Goal: Task Accomplishment & Management: Manage account settings

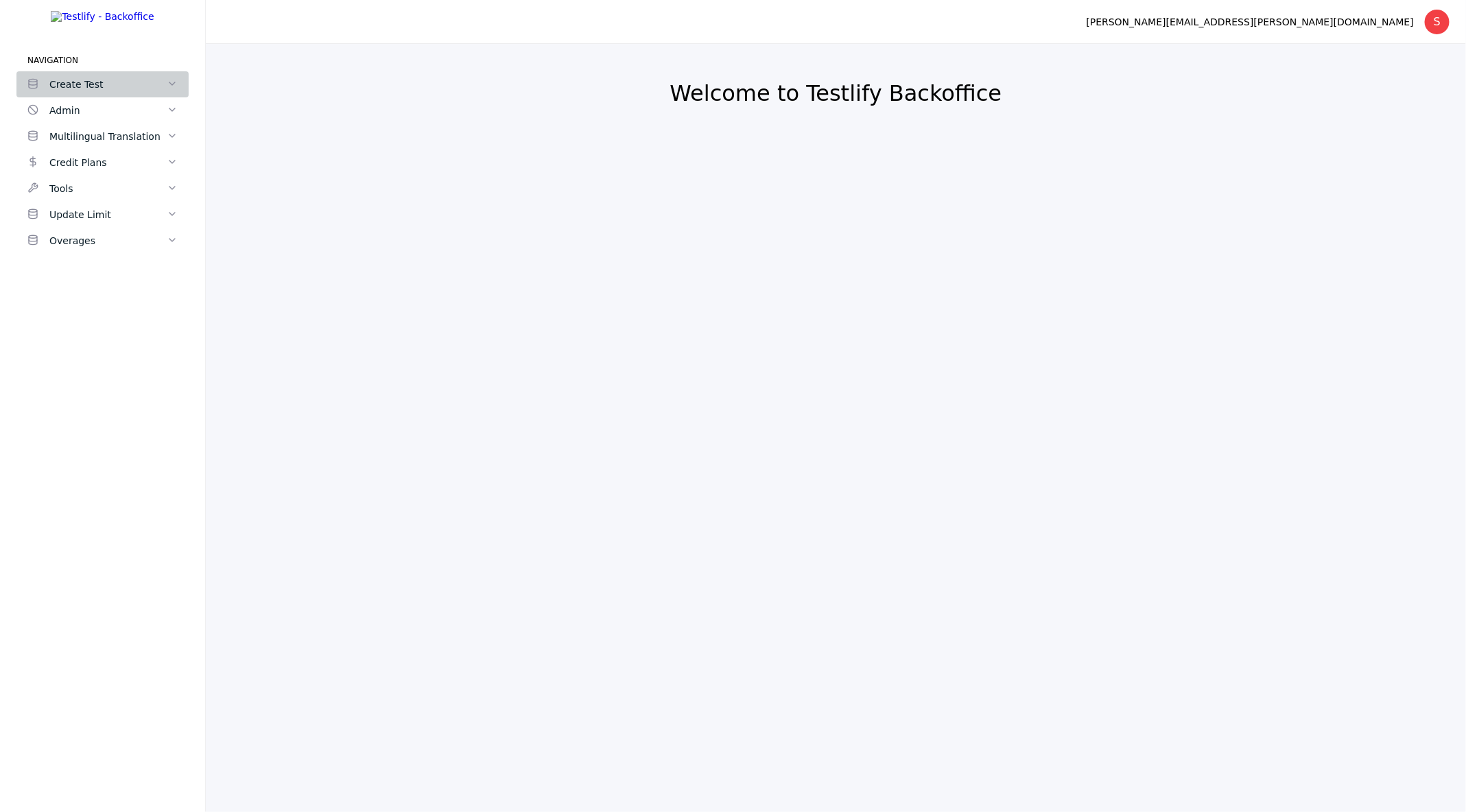
click at [57, 92] on div "Create Test" at bounding box center [107, 84] width 118 height 16
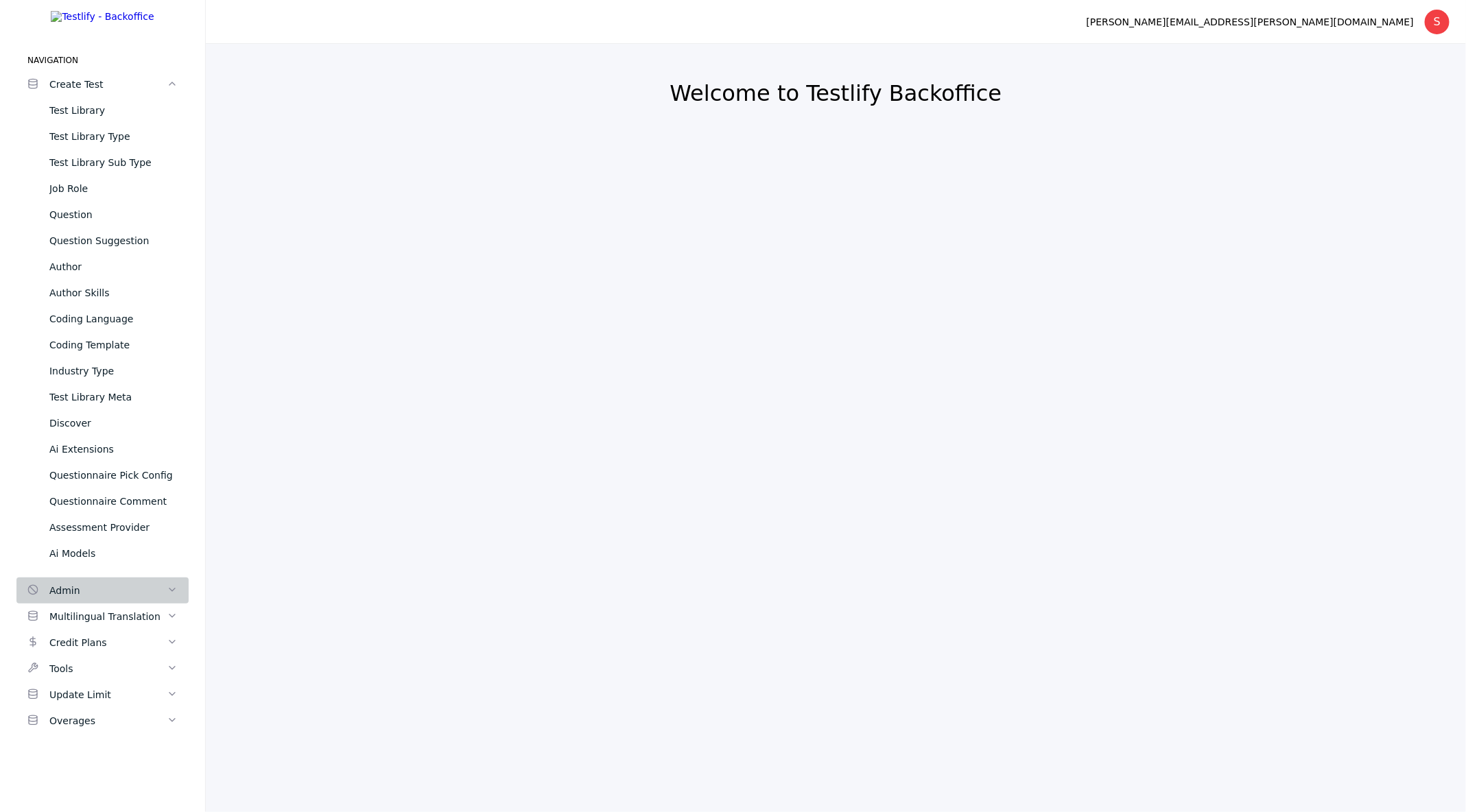
click at [73, 599] on div "Admin" at bounding box center [107, 590] width 118 height 16
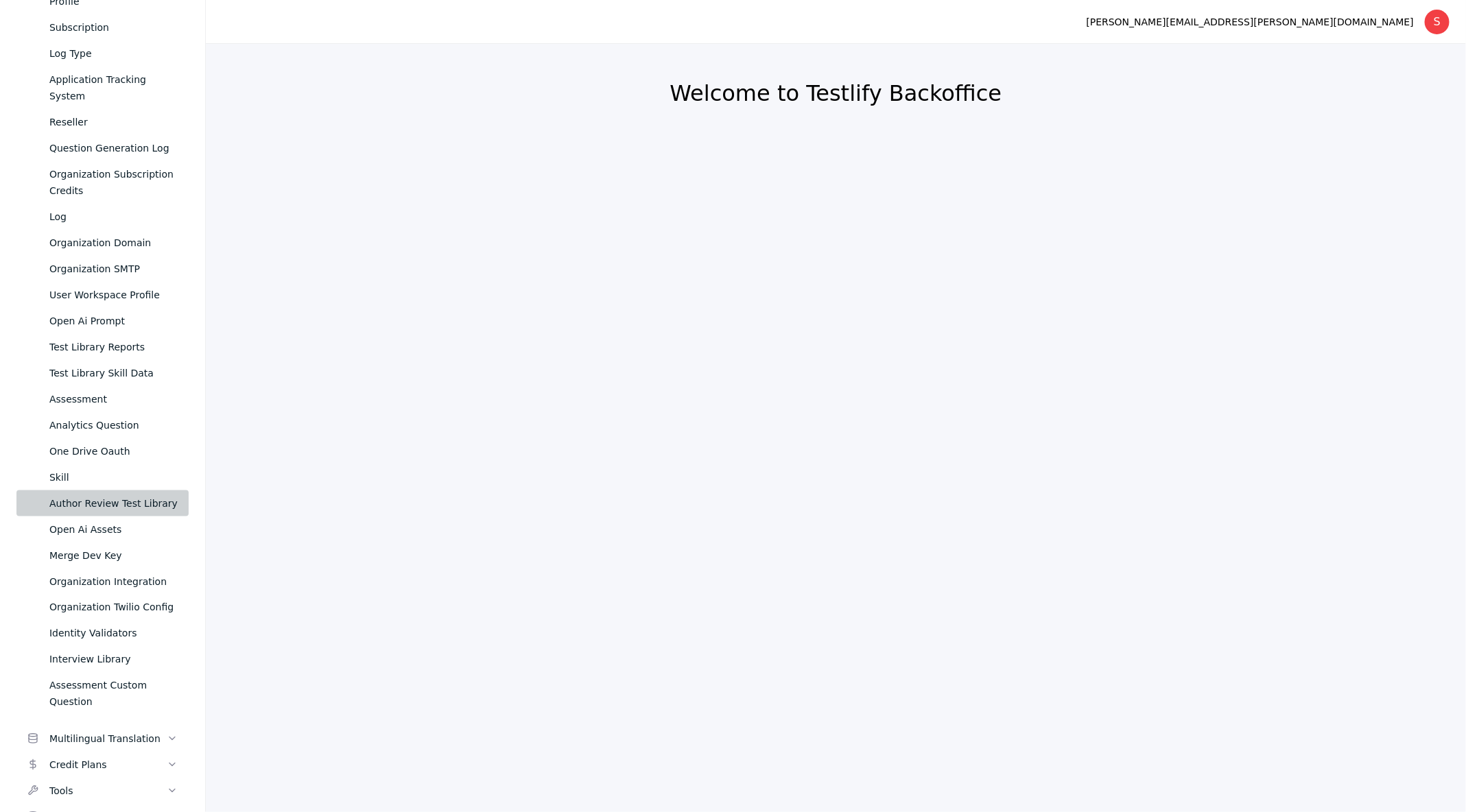
scroll to position [299, 0]
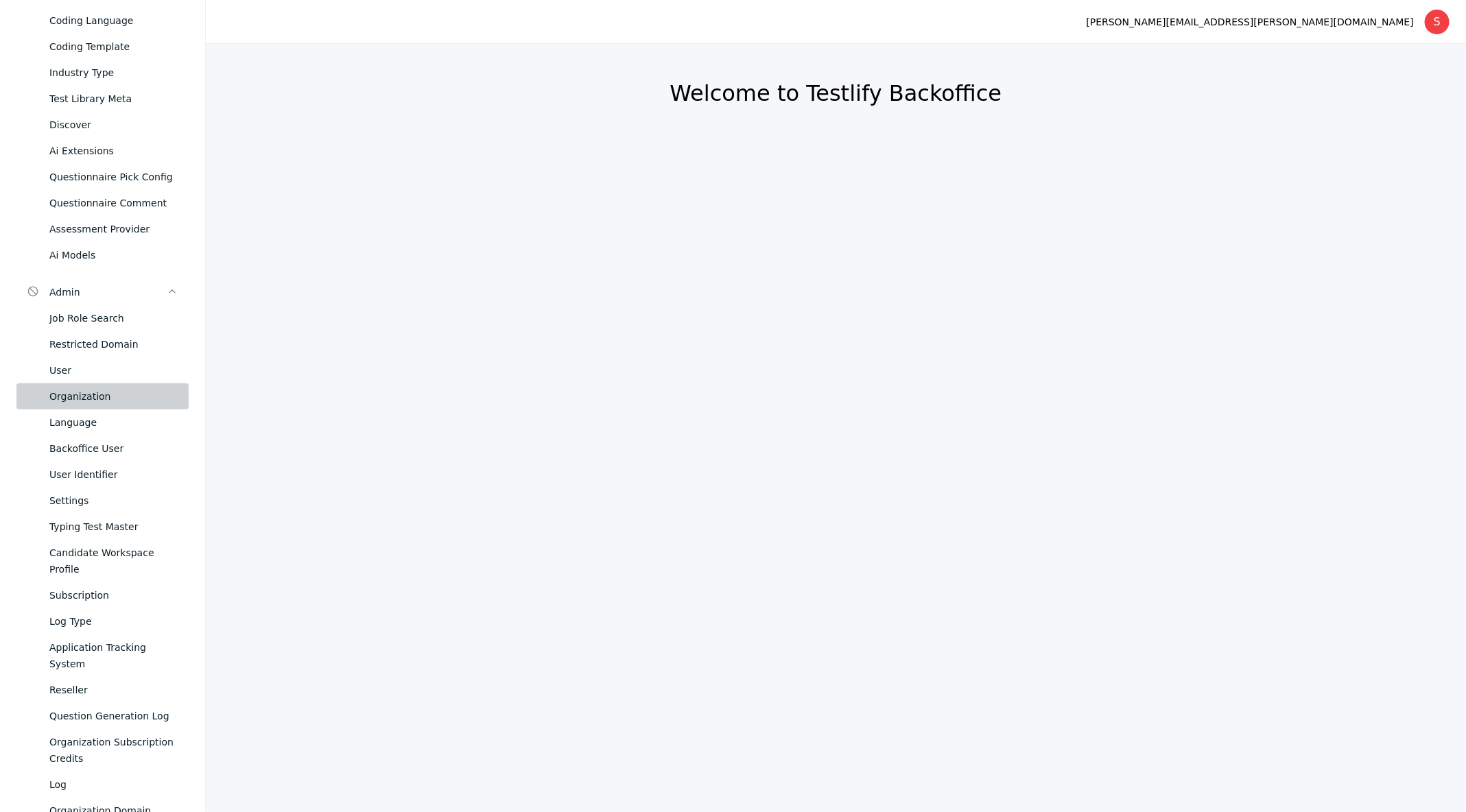
click at [68, 403] on div "Organization" at bounding box center [113, 396] width 129 height 16
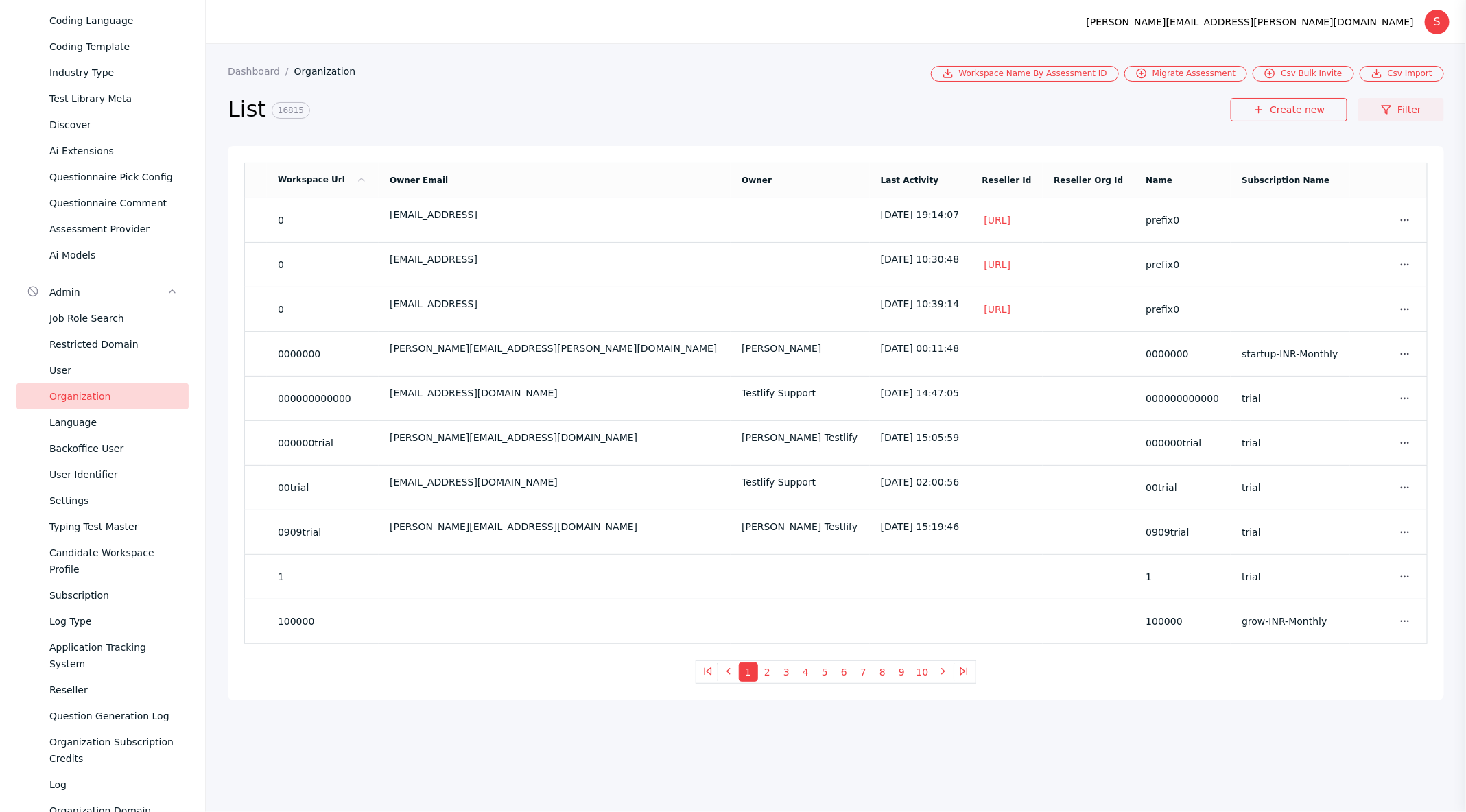
click at [1418, 105] on link "Filter" at bounding box center [1401, 110] width 85 height 24
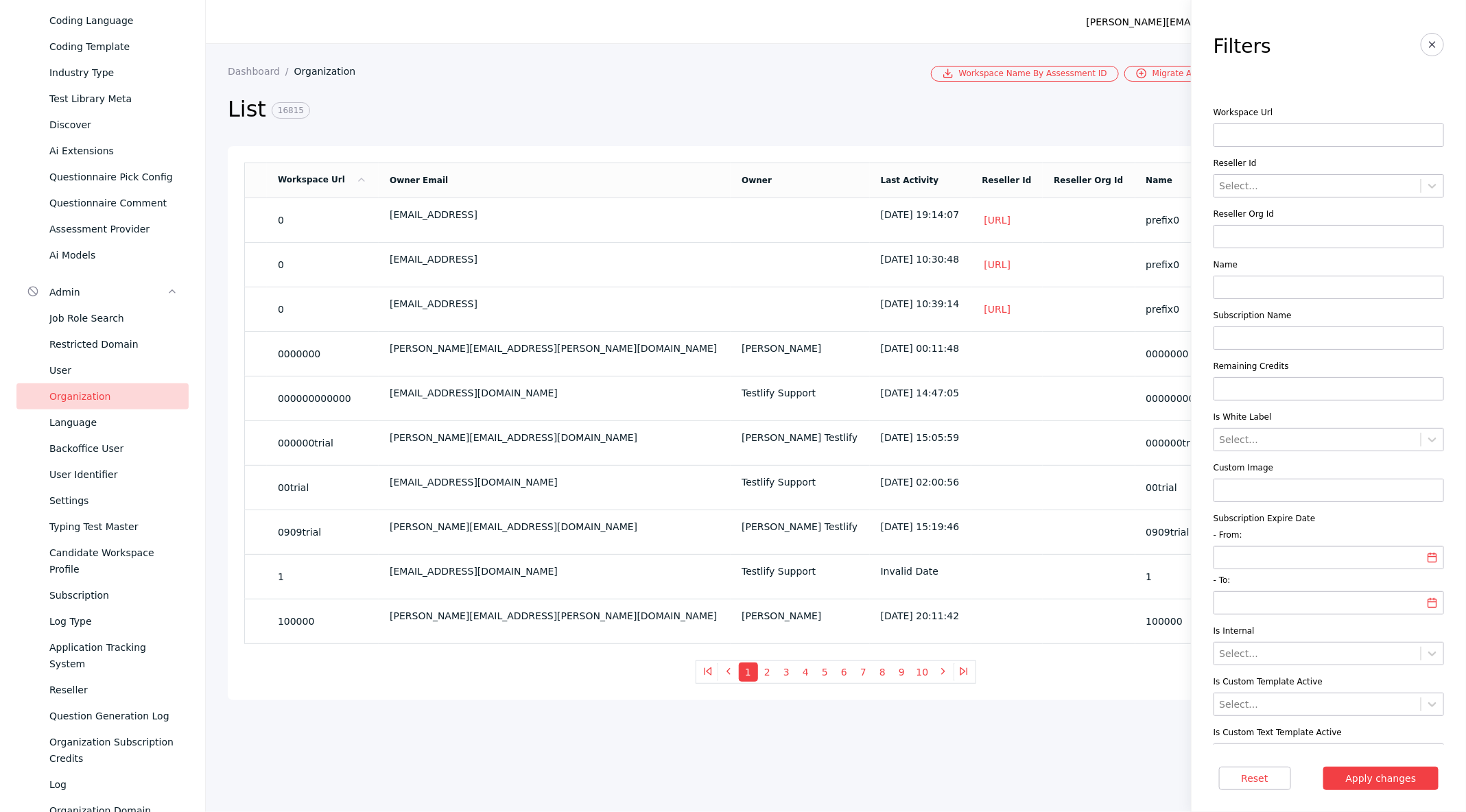
click at [1260, 144] on input at bounding box center [1329, 135] width 230 height 24
click at [1245, 143] on input at bounding box center [1329, 135] width 230 height 24
type input "**********"
click at [1323, 767] on button "Apply changes" at bounding box center [1381, 779] width 116 height 24
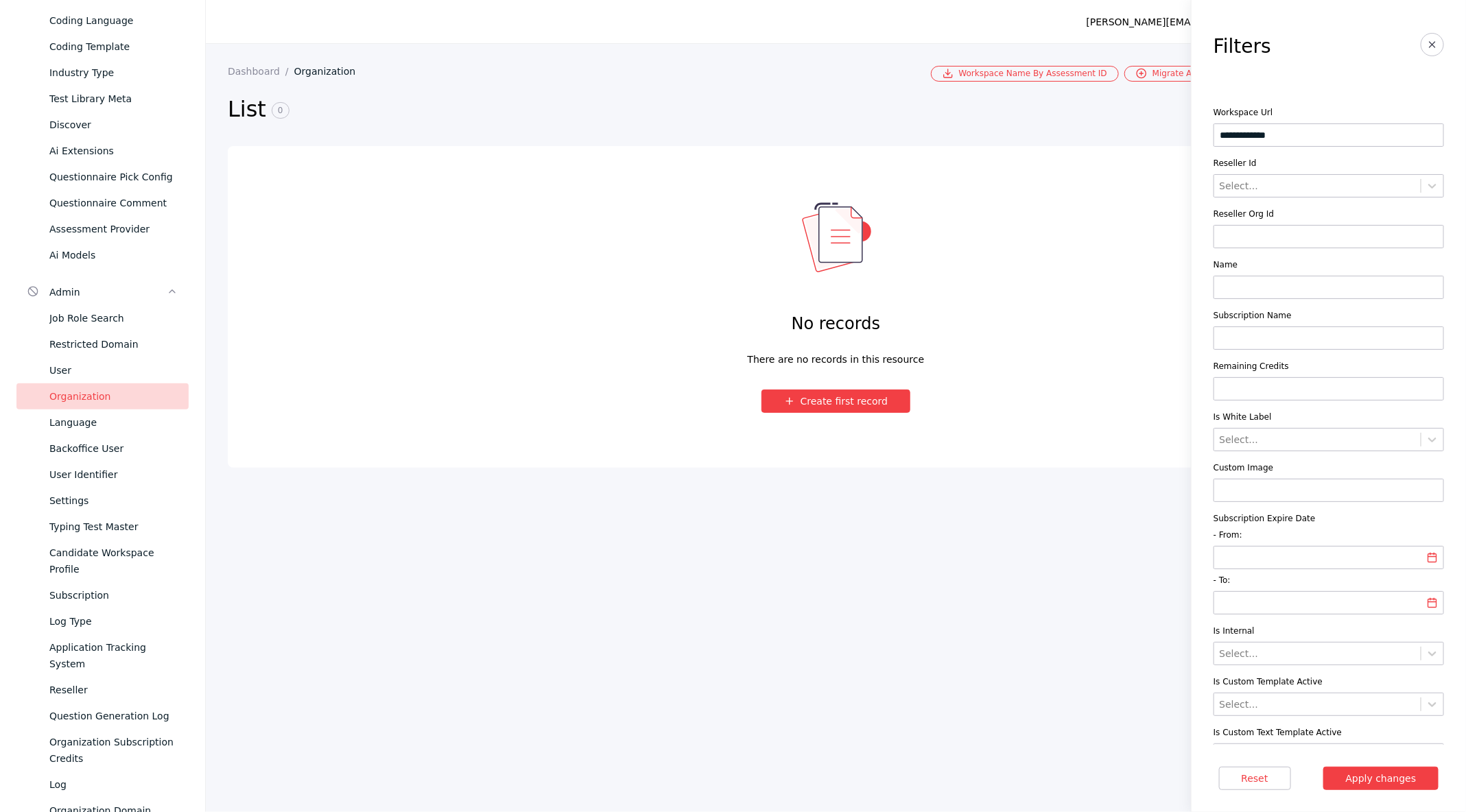
click at [1257, 123] on input "**********" at bounding box center [1329, 135] width 230 height 24
type input "*******"
click at [1323, 767] on button "Apply changes" at bounding box center [1381, 779] width 116 height 24
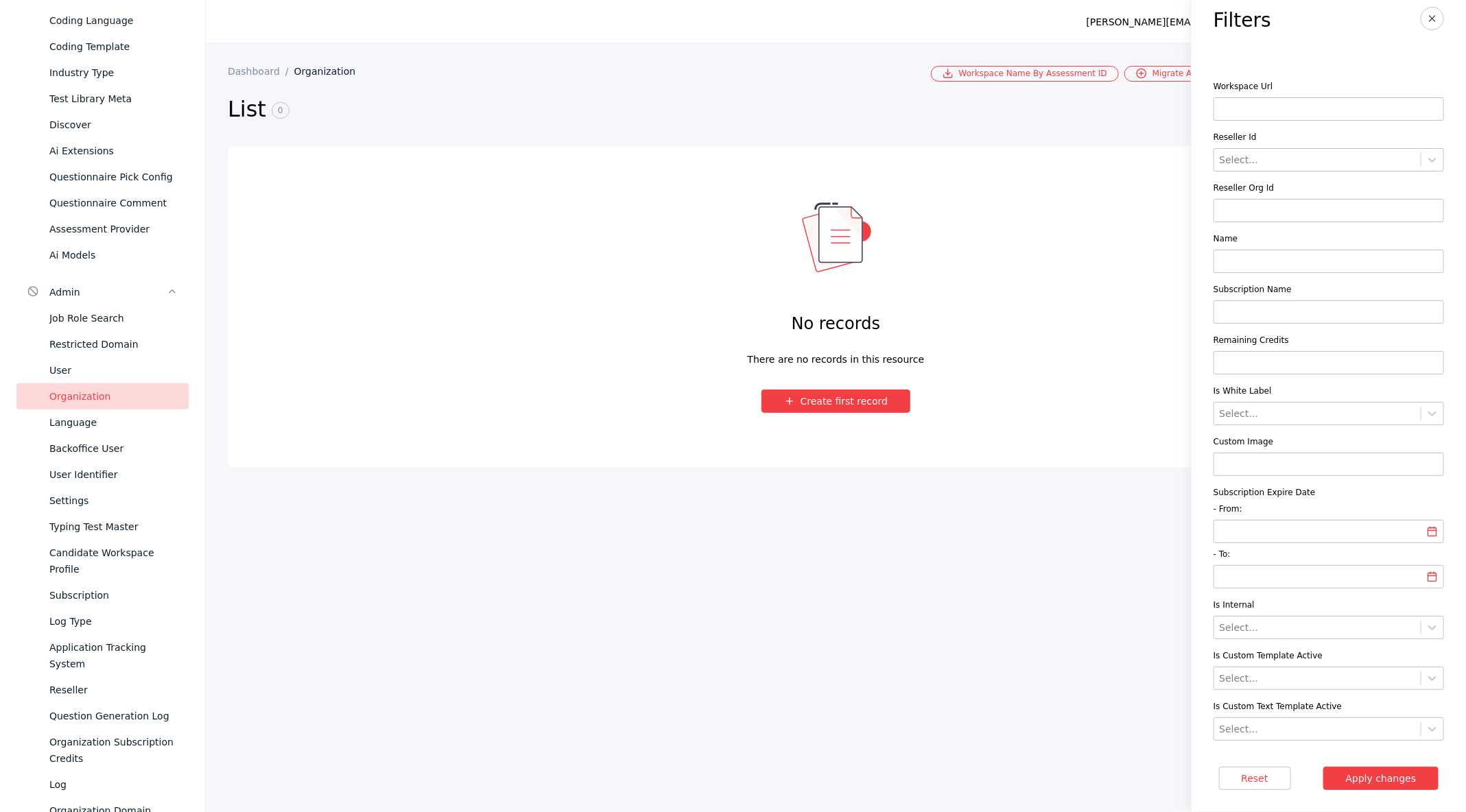
scroll to position [29, 0]
click at [1266, 250] on input at bounding box center [1329, 259] width 230 height 24
type input "******"
click at [1323, 767] on button "Apply changes" at bounding box center [1381, 779] width 116 height 24
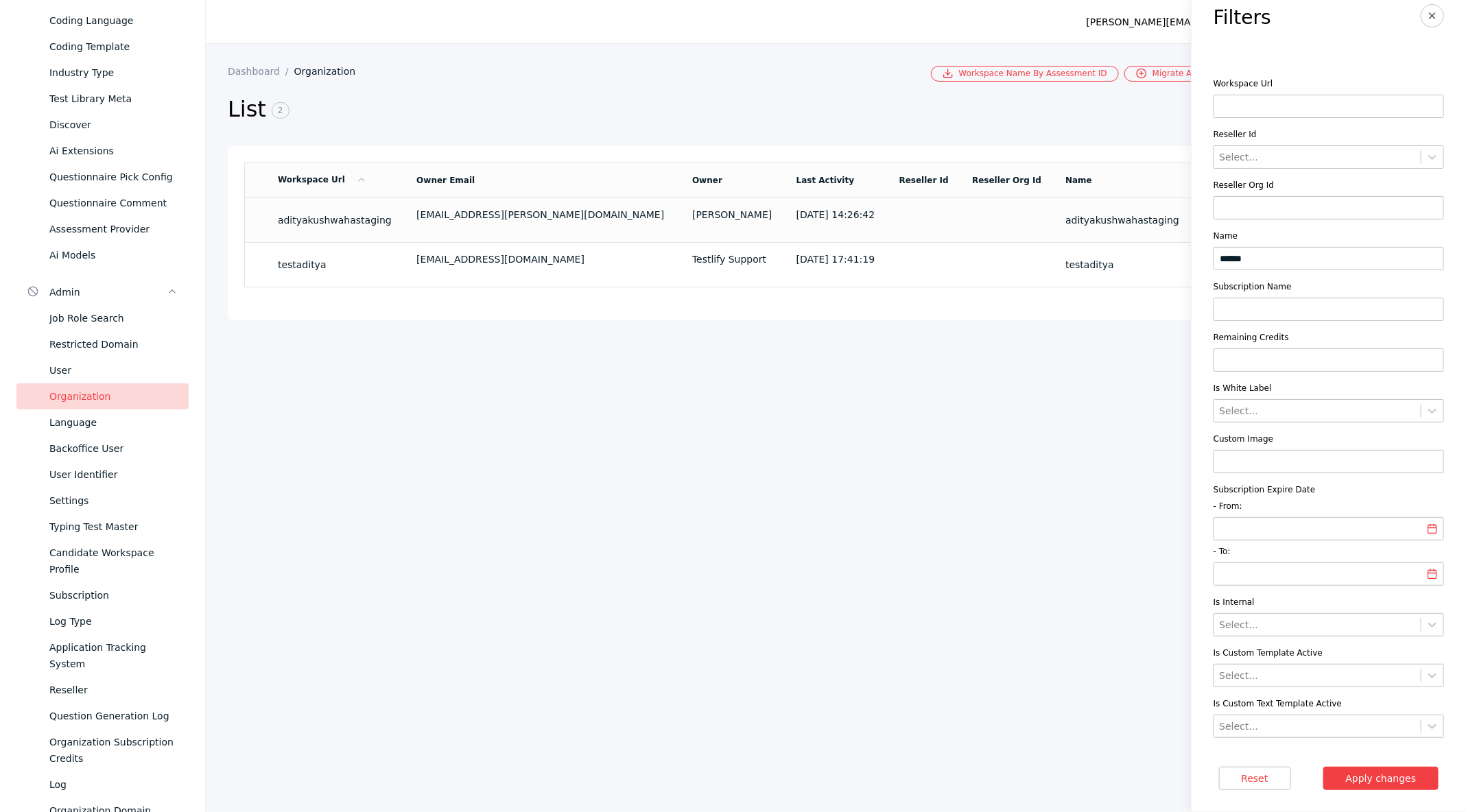
click at [430, 223] on td "[EMAIL_ADDRESS][PERSON_NAME][DOMAIN_NAME]" at bounding box center [543, 220] width 276 height 45
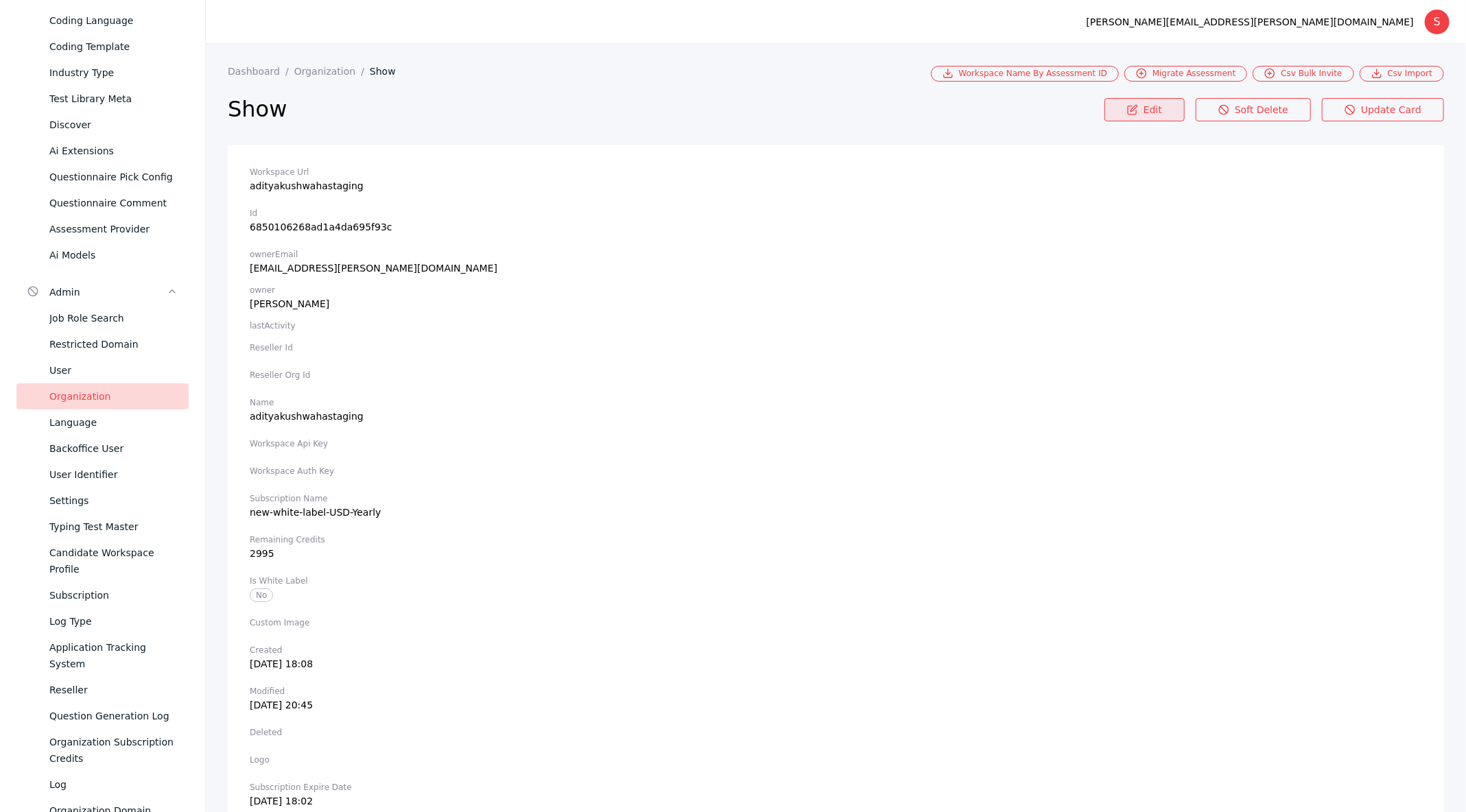
click at [1148, 113] on link "Edit" at bounding box center [1145, 110] width 80 height 24
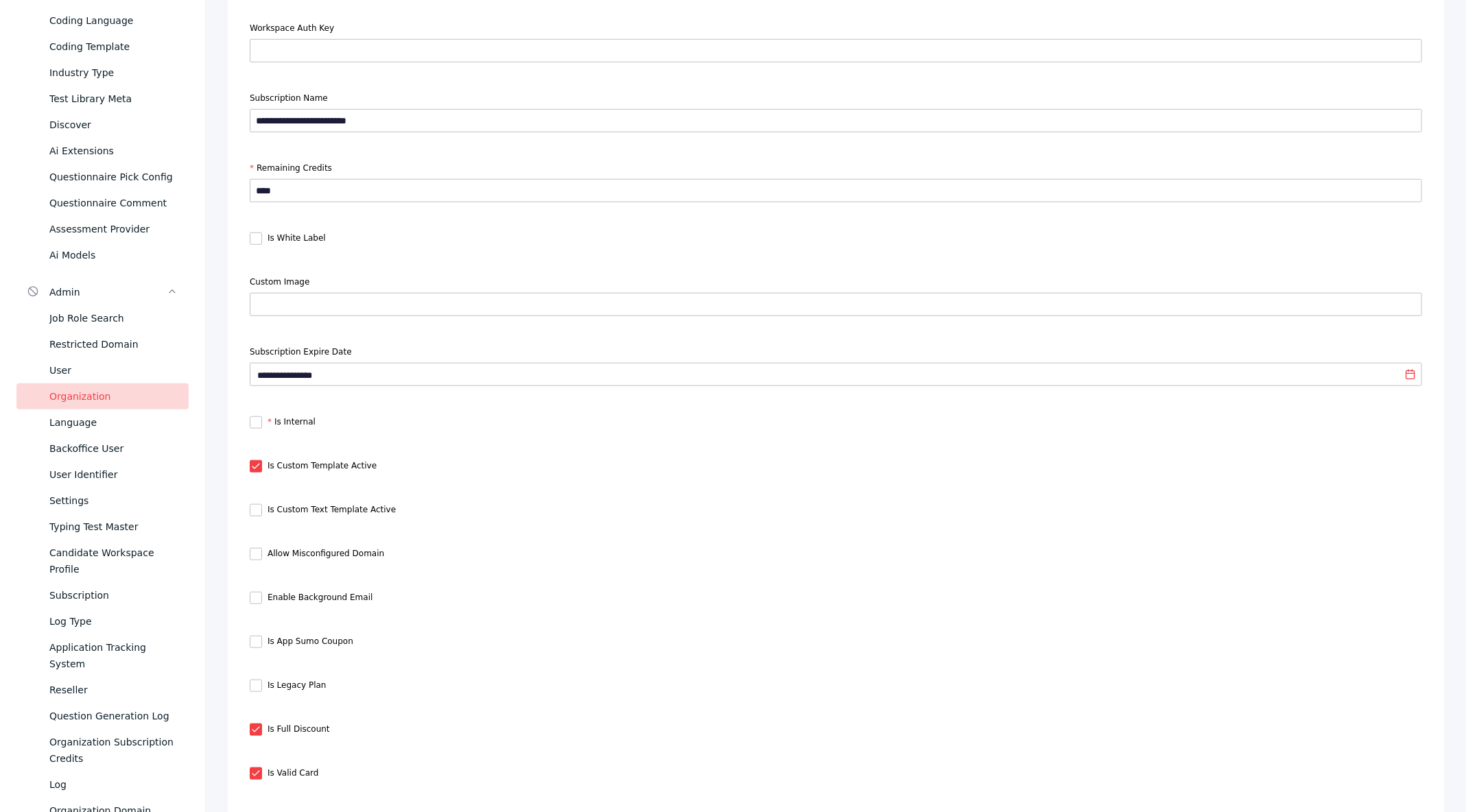
scroll to position [975, 0]
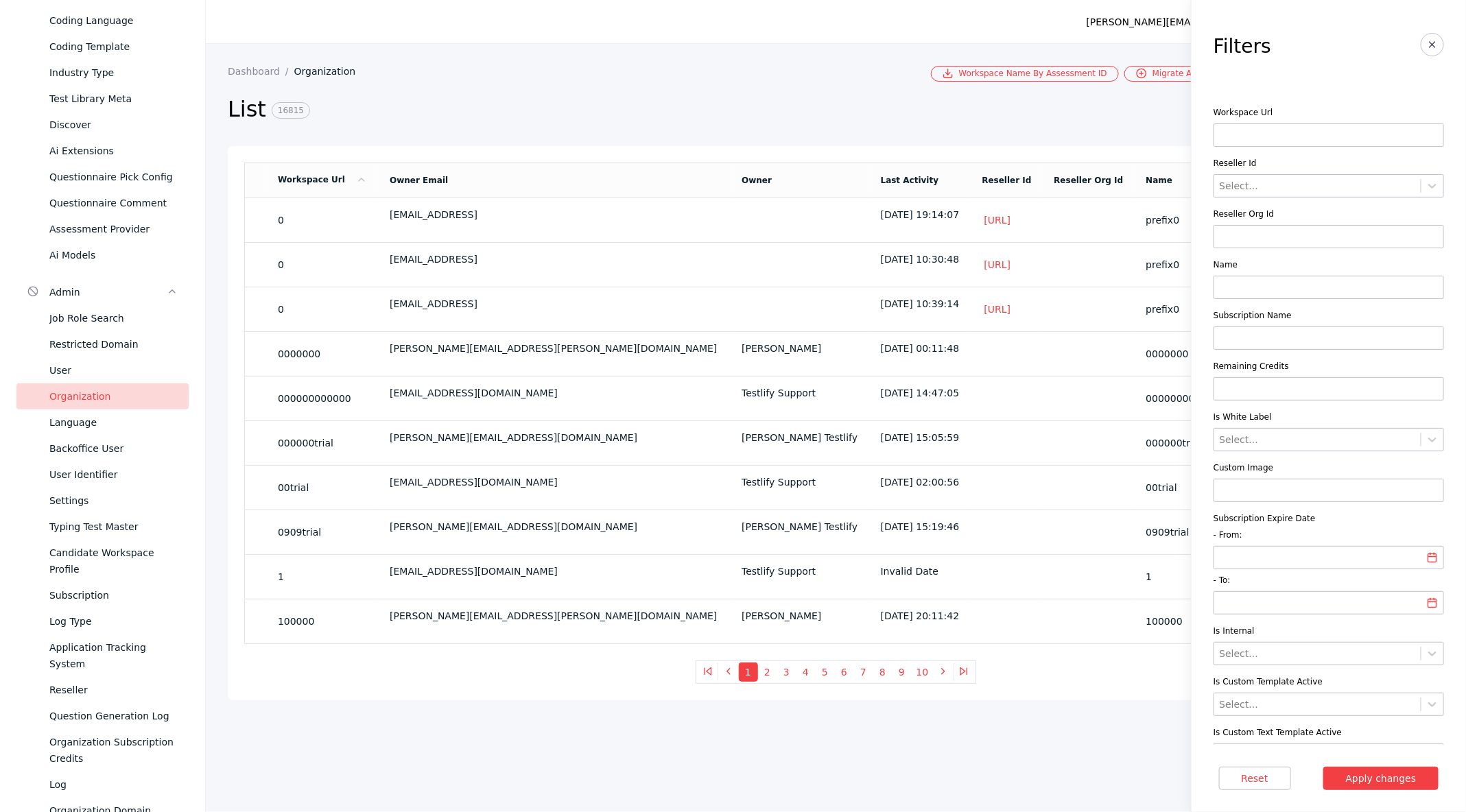
click at [1268, 127] on input at bounding box center [1329, 135] width 230 height 24
type input "**********"
click at [1323, 767] on button "Apply changes" at bounding box center [1381, 779] width 116 height 24
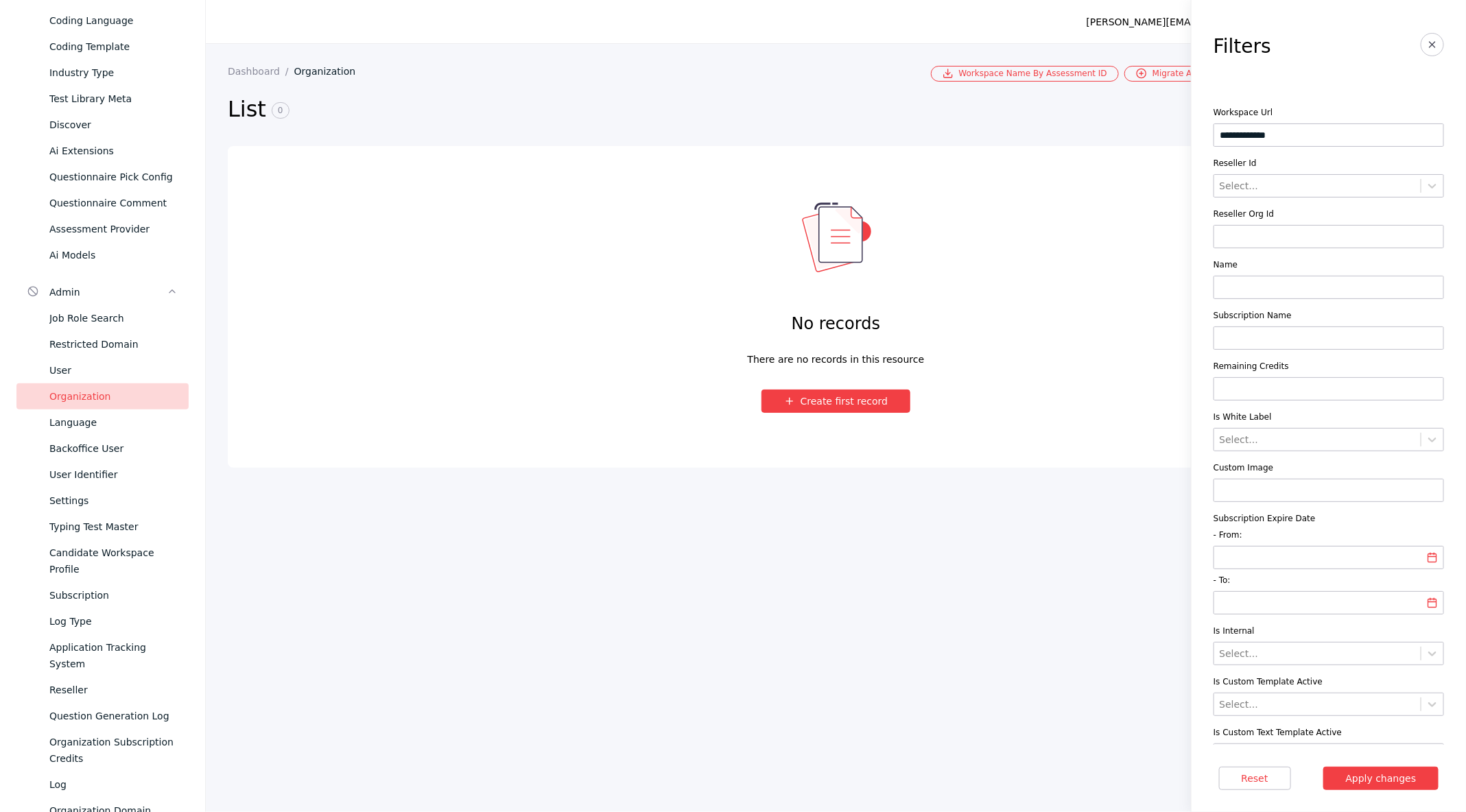
click at [1243, 129] on input "**********" at bounding box center [1329, 135] width 230 height 24
click at [1254, 287] on input at bounding box center [1329, 288] width 230 height 24
type input "******"
click at [1323, 767] on button "Apply changes" at bounding box center [1381, 779] width 116 height 24
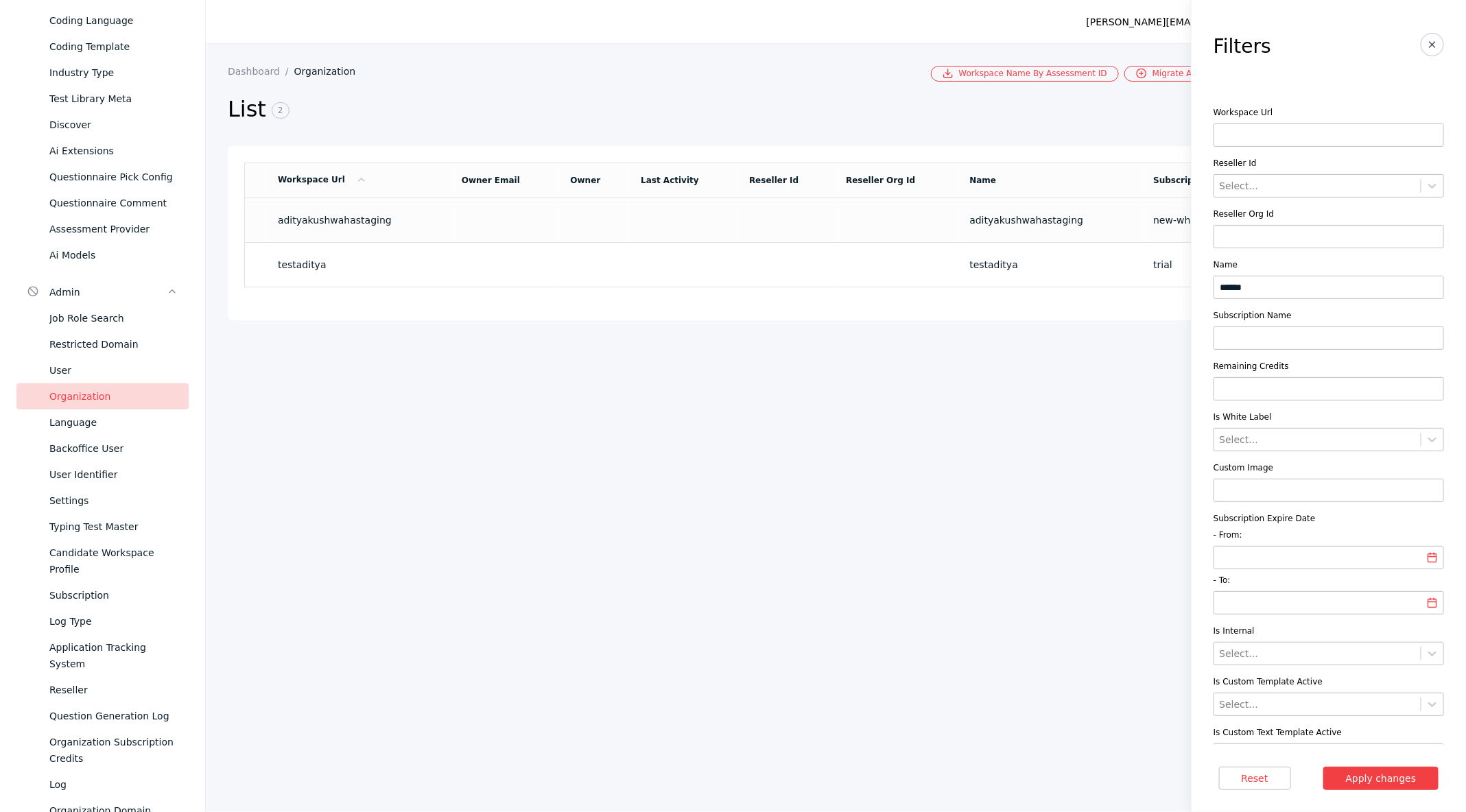
click at [351, 226] on td "adityakushwahastaging" at bounding box center [358, 220] width 184 height 45
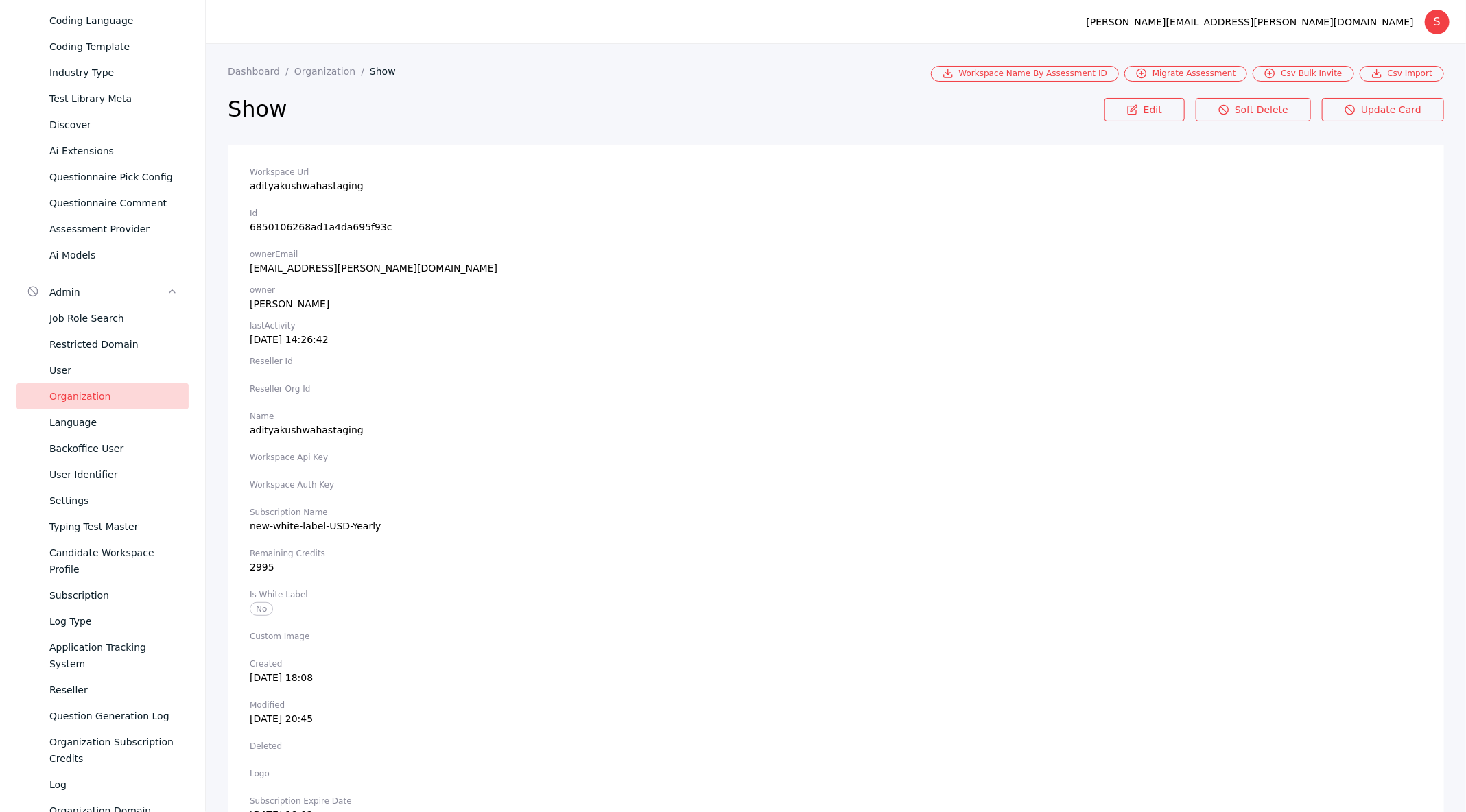
click at [274, 222] on section "Id 6850106268ad1a4da695f93c" at bounding box center [836, 220] width 1172 height 25
copy section "6850106268ad1a4da695f93c"
click at [1137, 112] on link "Edit" at bounding box center [1145, 110] width 80 height 24
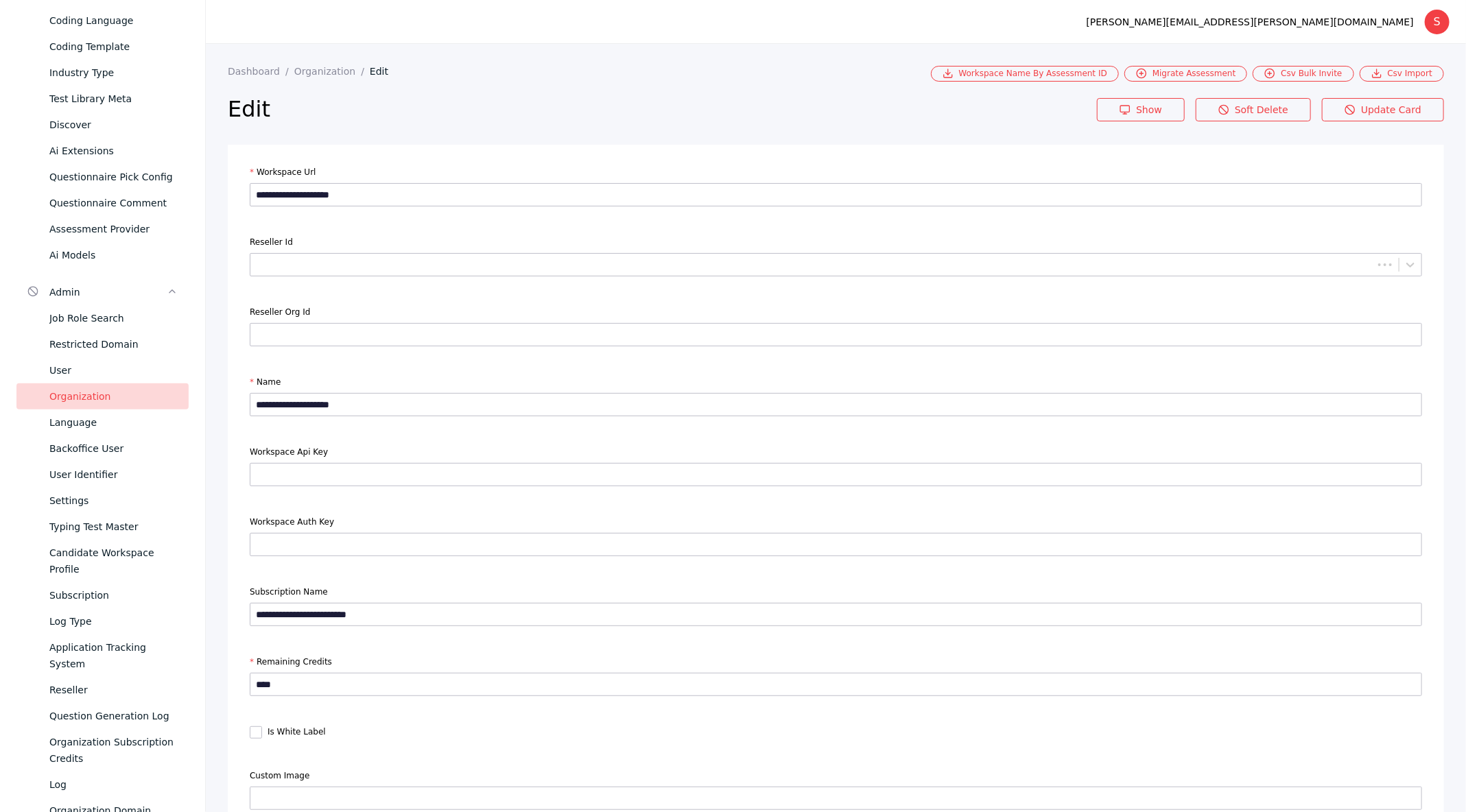
scroll to position [975, 0]
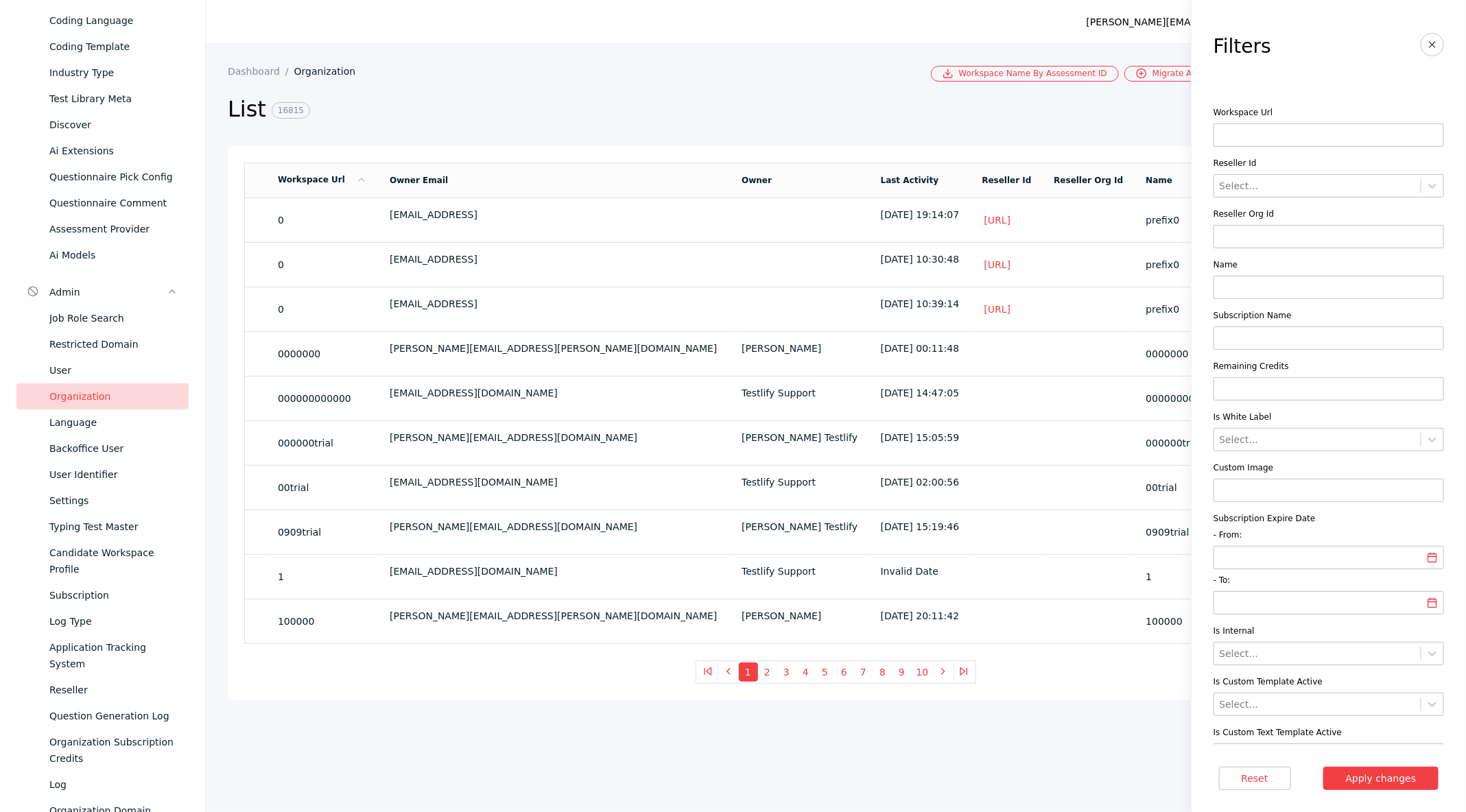
click at [1244, 286] on input at bounding box center [1329, 288] width 230 height 24
type input "******"
click at [1323, 767] on button "Apply changes" at bounding box center [1381, 779] width 116 height 24
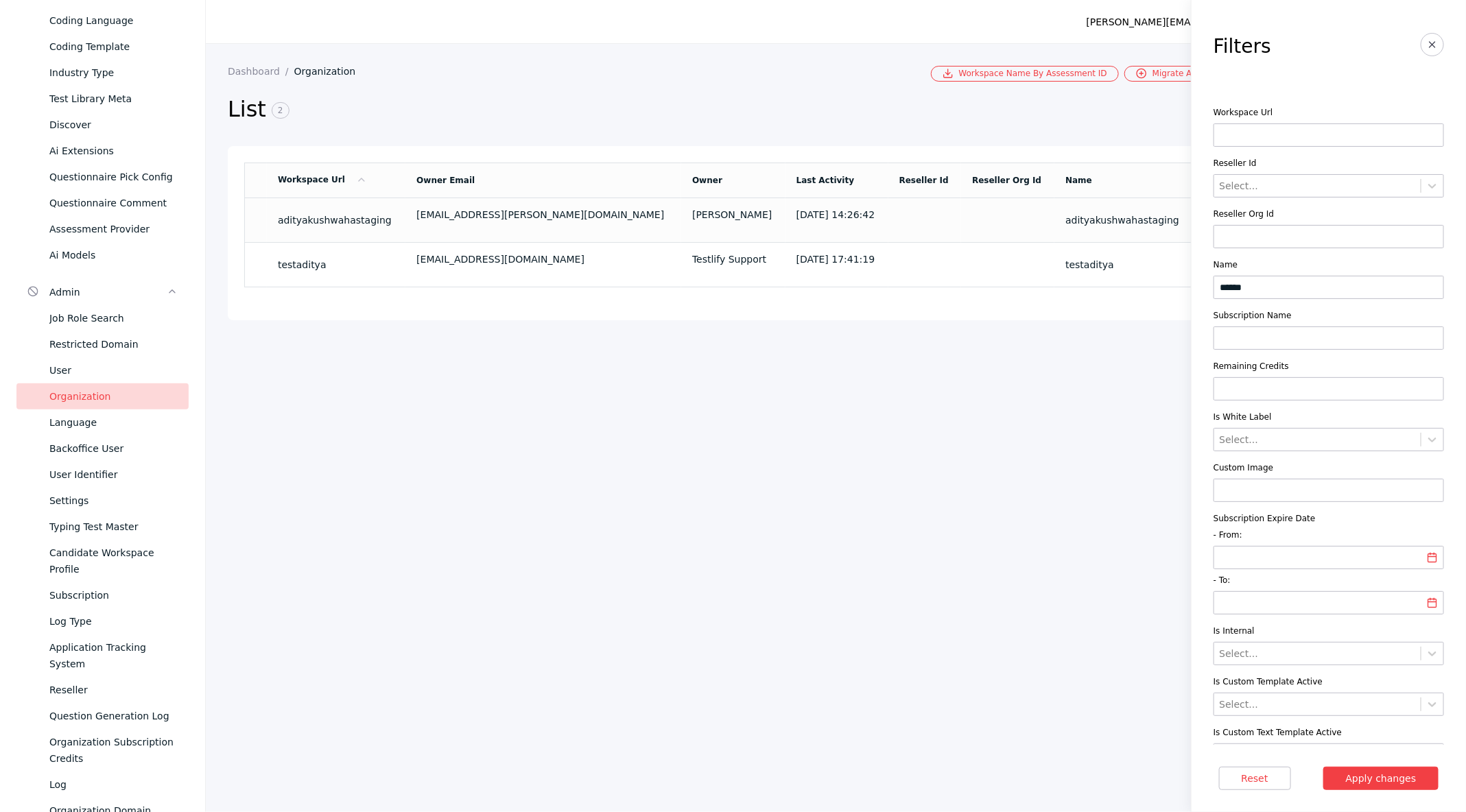
click at [405, 223] on td "adityakushwahastaging" at bounding box center [336, 220] width 139 height 45
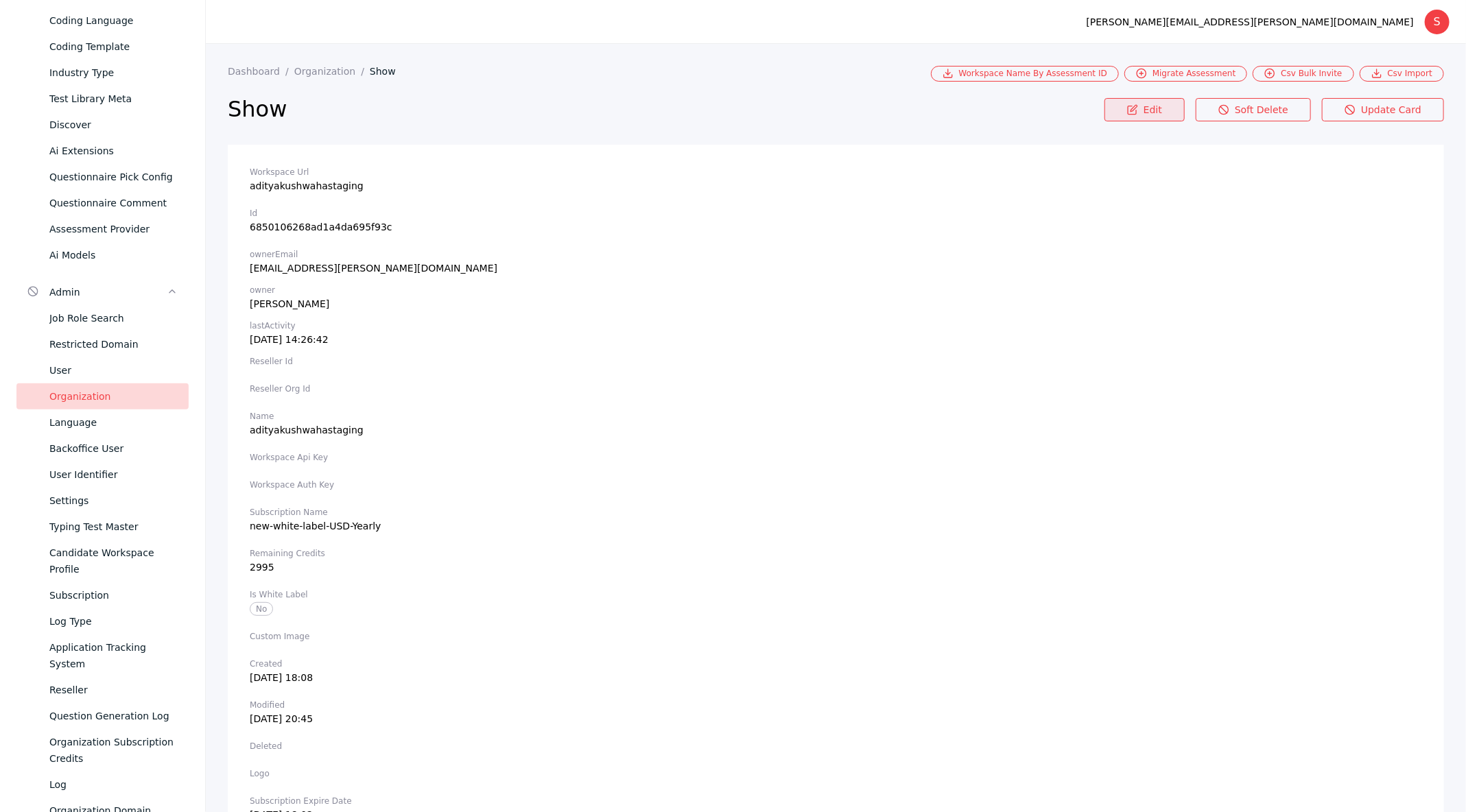
click at [1161, 111] on link "Edit" at bounding box center [1145, 110] width 80 height 24
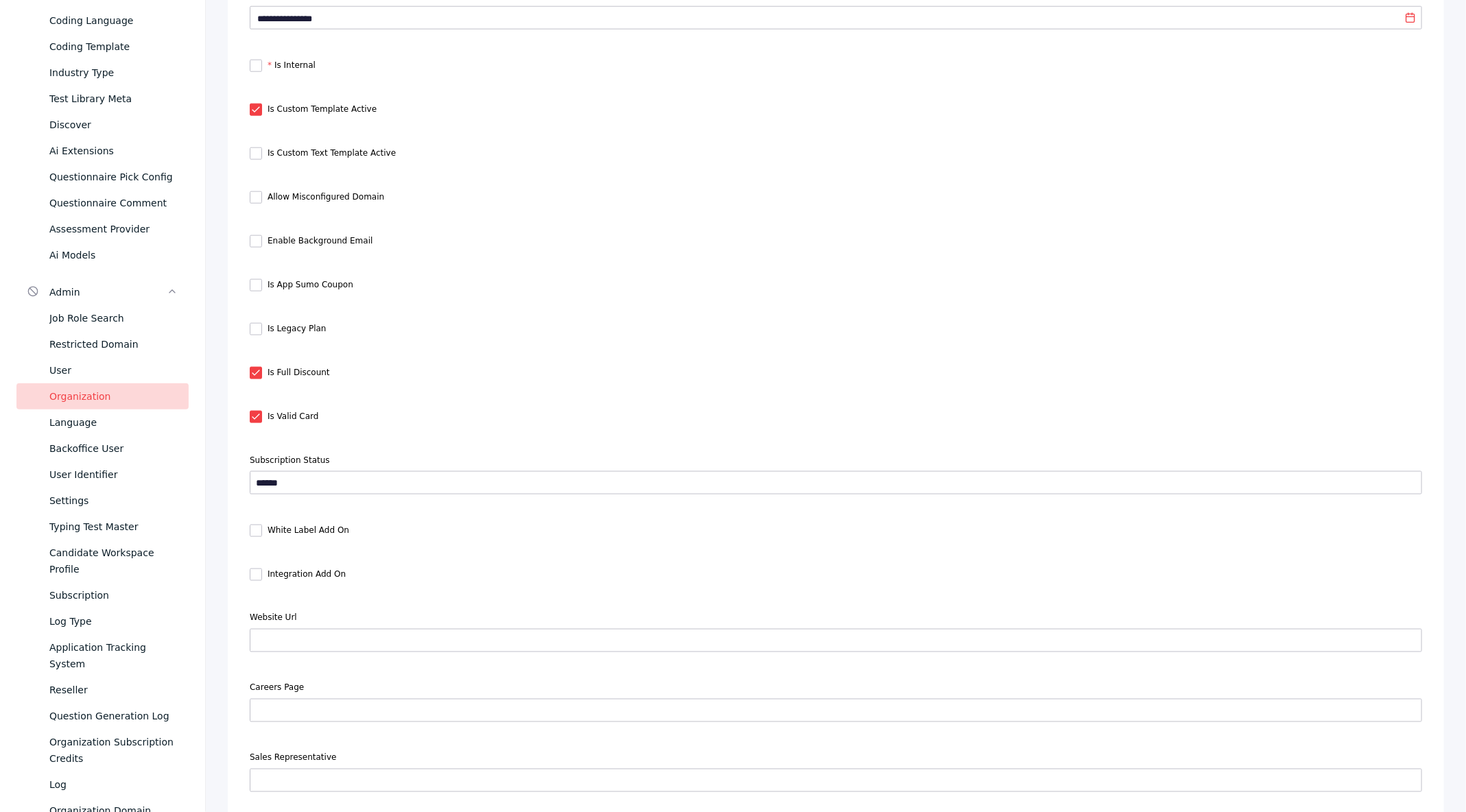
scroll to position [975, 0]
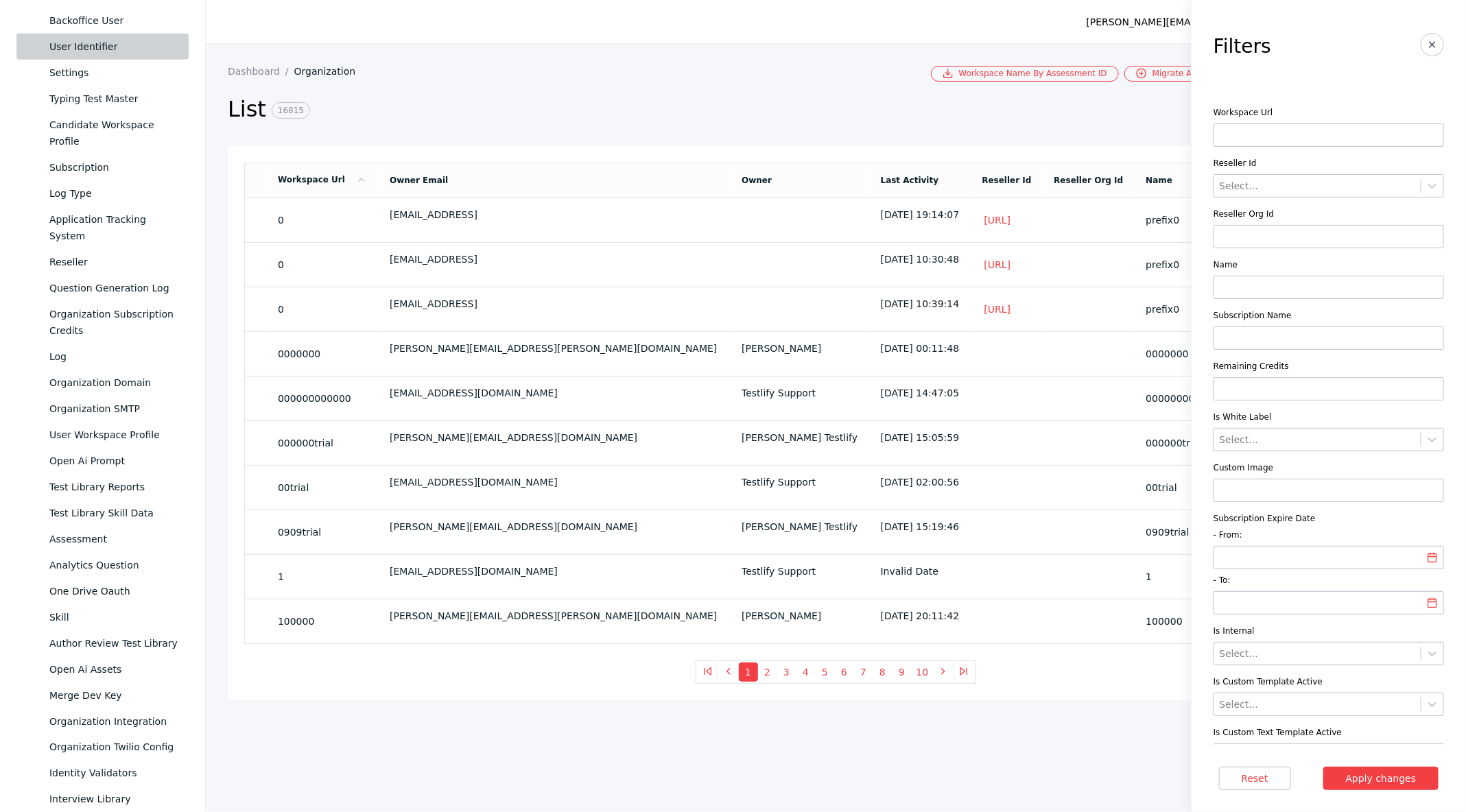
scroll to position [747, 0]
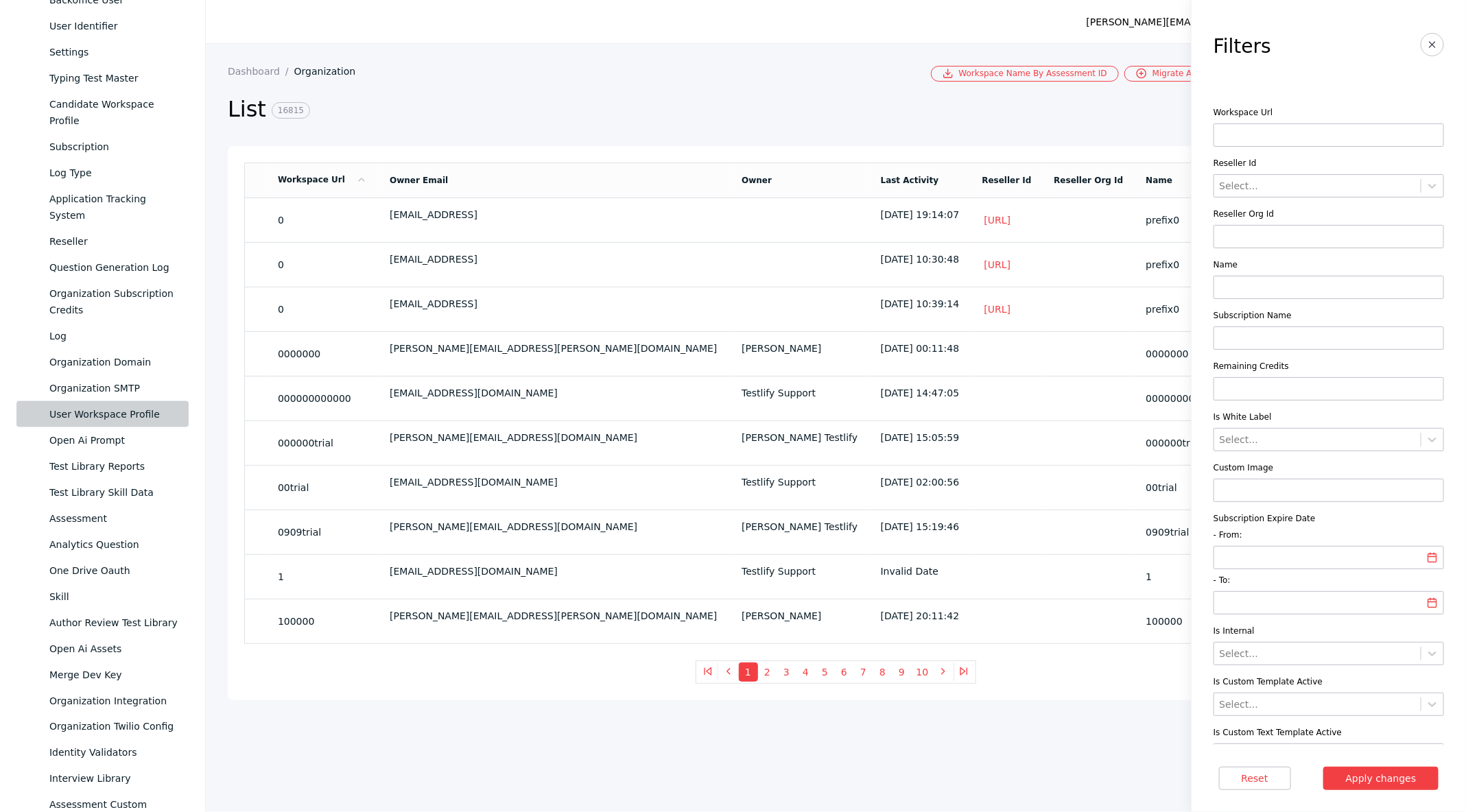
click at [137, 415] on div "User Workspace Profile" at bounding box center [113, 414] width 129 height 16
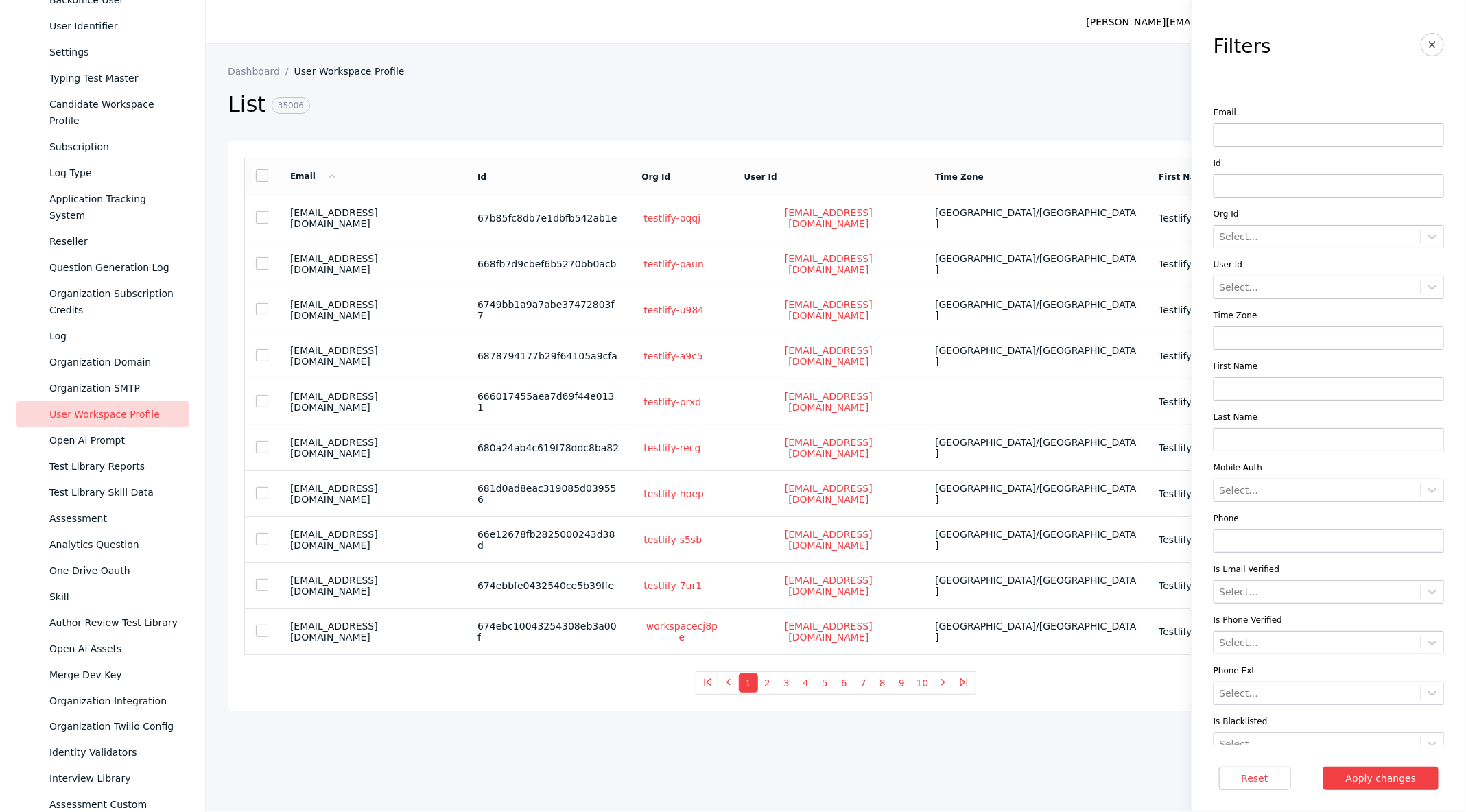
click at [1231, 130] on input at bounding box center [1329, 135] width 230 height 24
click at [1275, 136] on input "**" at bounding box center [1329, 135] width 230 height 24
paste input "**********"
type input "**********"
click at [1357, 770] on button "Apply changes" at bounding box center [1381, 779] width 116 height 24
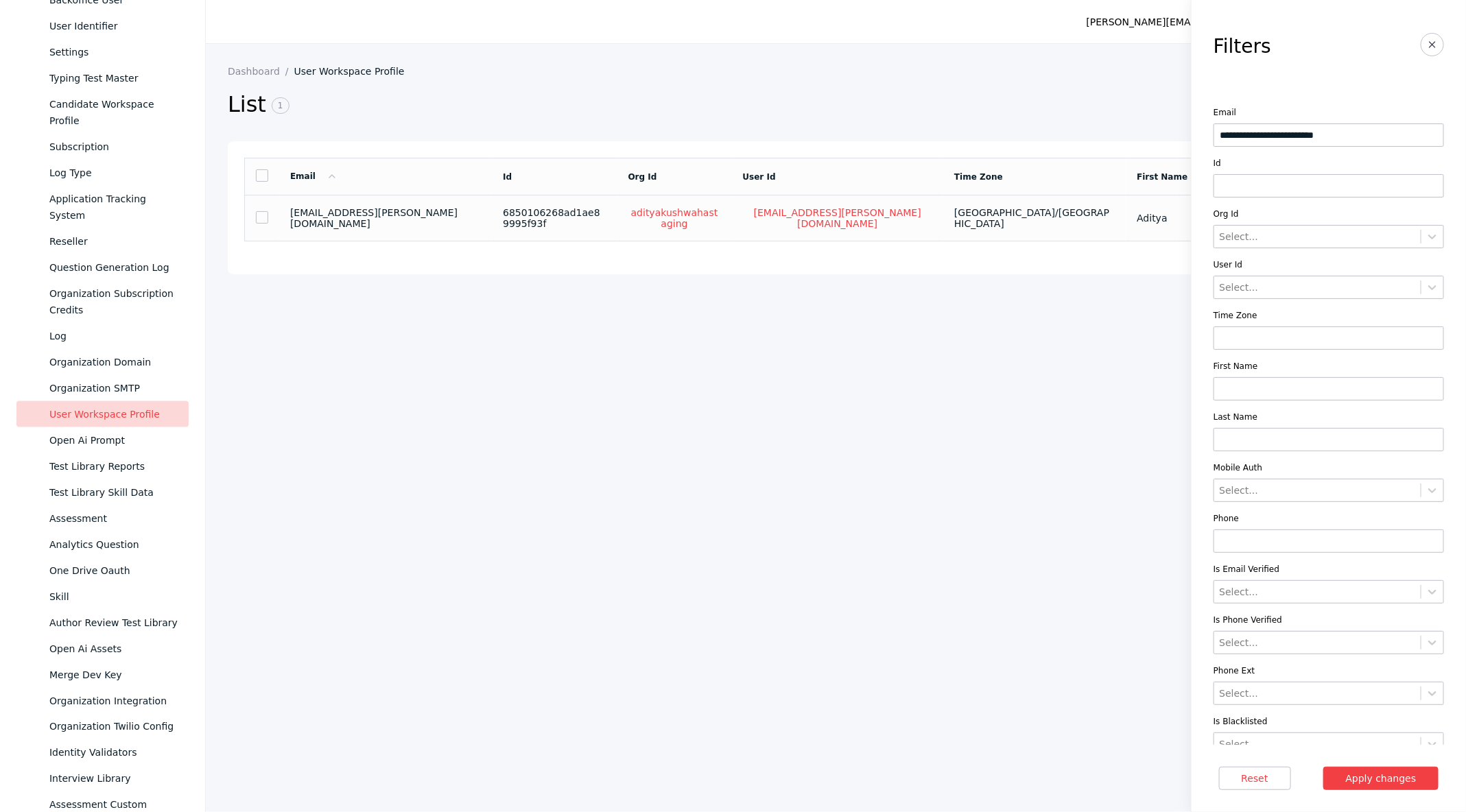
click at [452, 227] on td "[EMAIL_ADDRESS][PERSON_NAME][DOMAIN_NAME]" at bounding box center [385, 218] width 212 height 46
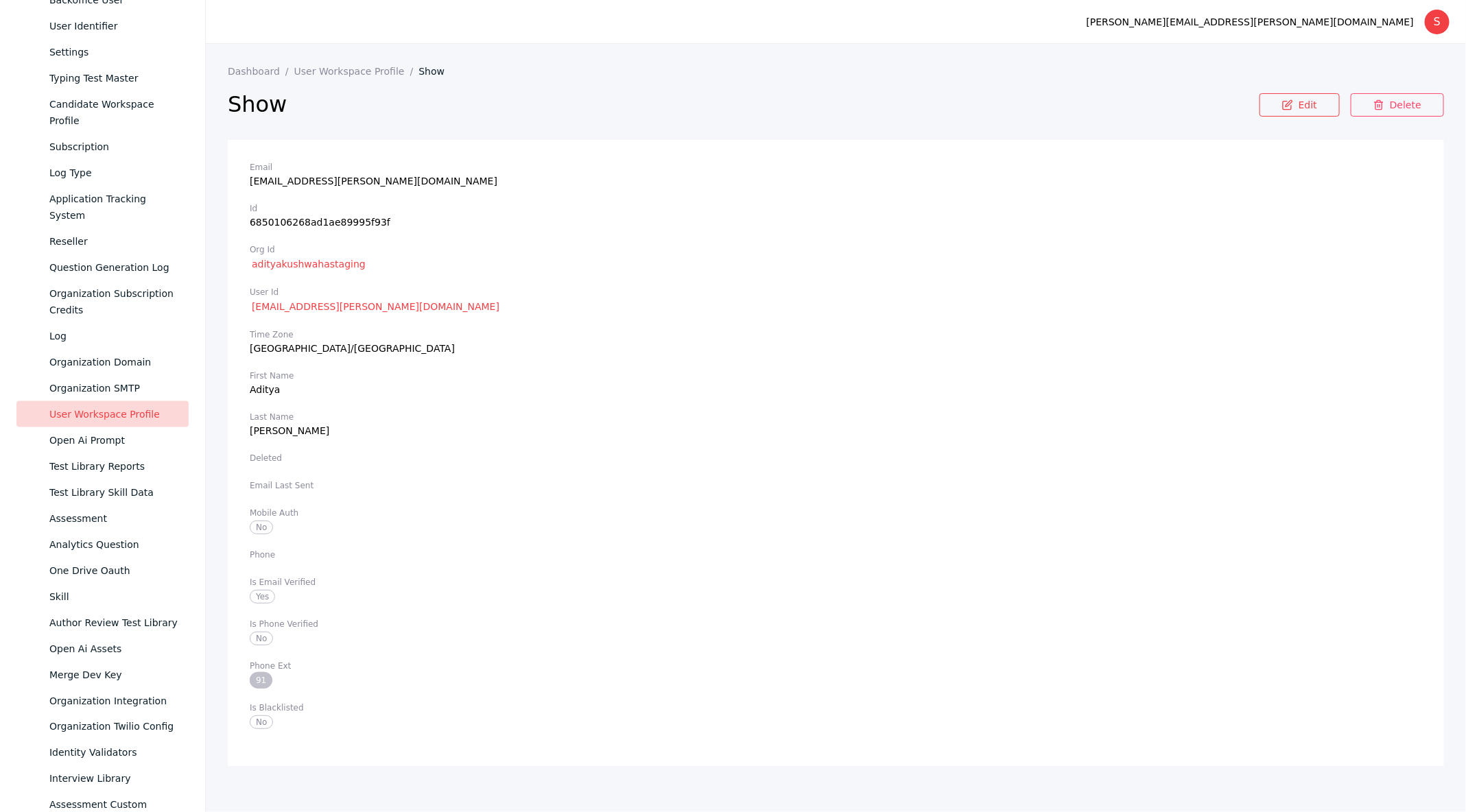
click at [248, 727] on section "Email [EMAIL_ADDRESS][PERSON_NAME][DOMAIN_NAME] Id 6850106268ad1ae89995f93f Org…" at bounding box center [836, 453] width 1216 height 626
drag, startPoint x: 248, startPoint y: 727, endPoint x: 299, endPoint y: 727, distance: 51.0
click at [299, 727] on section "Email [EMAIL_ADDRESS][PERSON_NAME][DOMAIN_NAME] Id 6850106268ad1ae89995f93f Org…" at bounding box center [836, 453] width 1216 height 626
click at [299, 727] on section "Is Blacklisted No" at bounding box center [836, 715] width 1172 height 25
click at [1279, 110] on link "Edit" at bounding box center [1299, 105] width 80 height 24
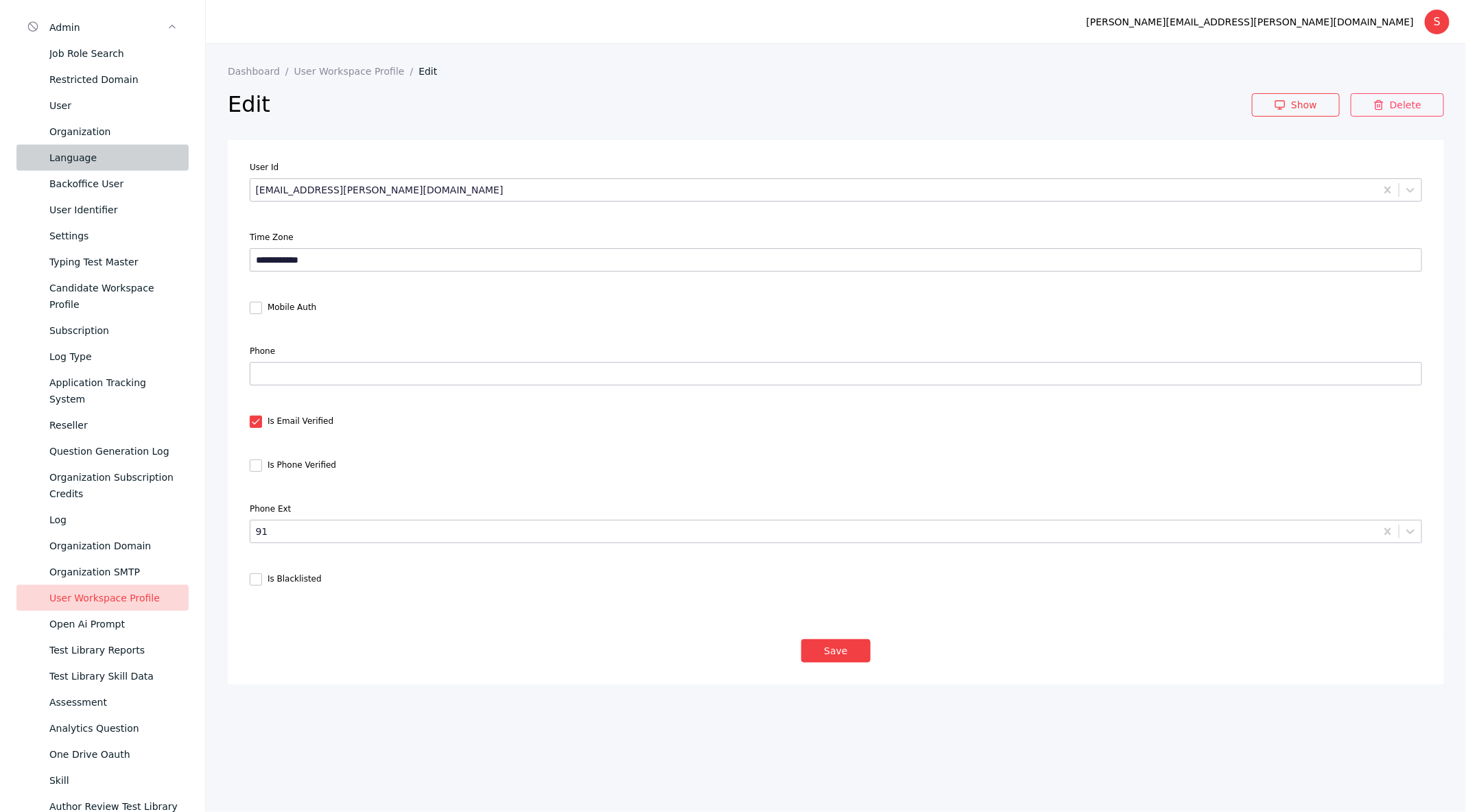
scroll to position [546, 0]
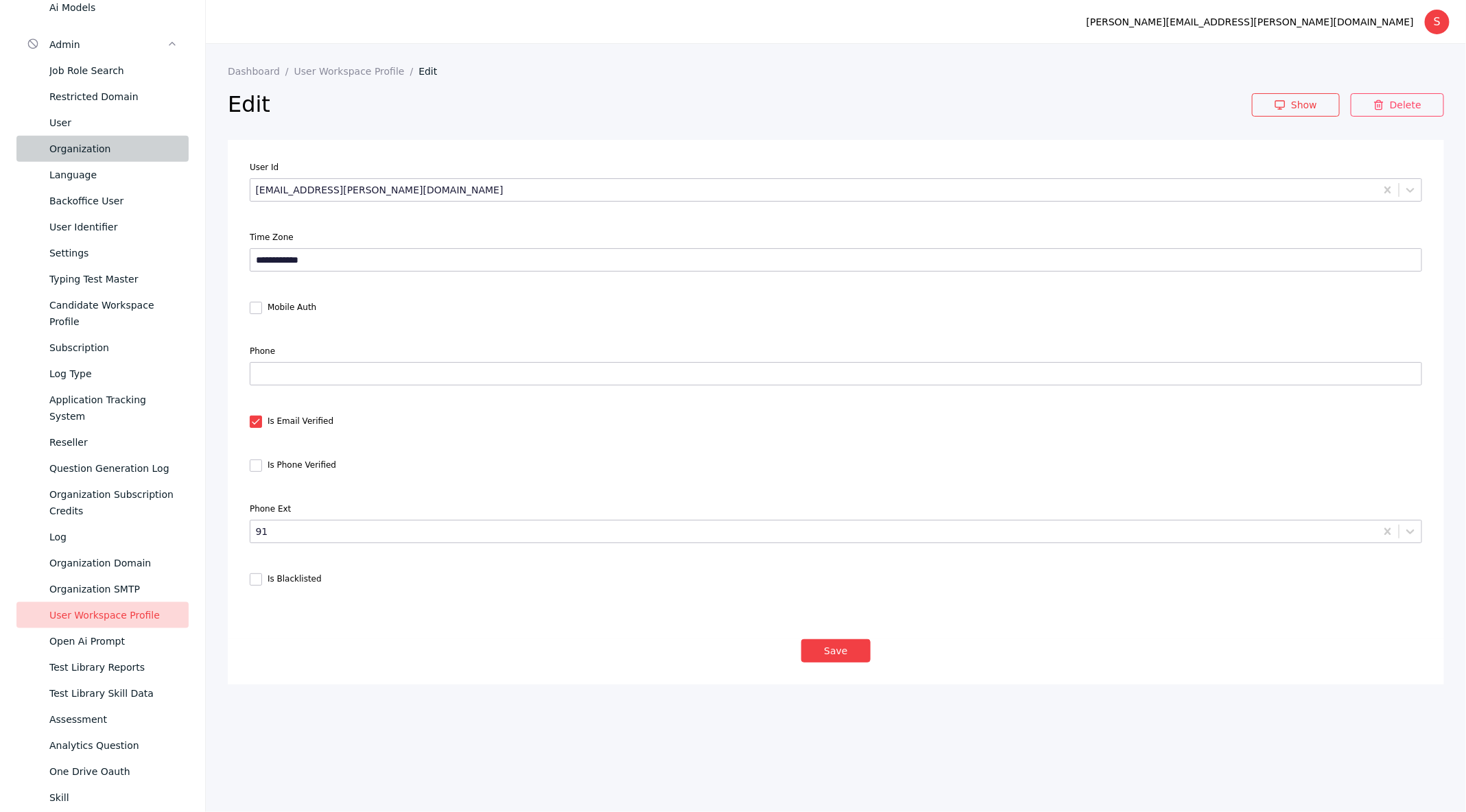
click at [89, 157] on div "Organization" at bounding box center [113, 148] width 129 height 16
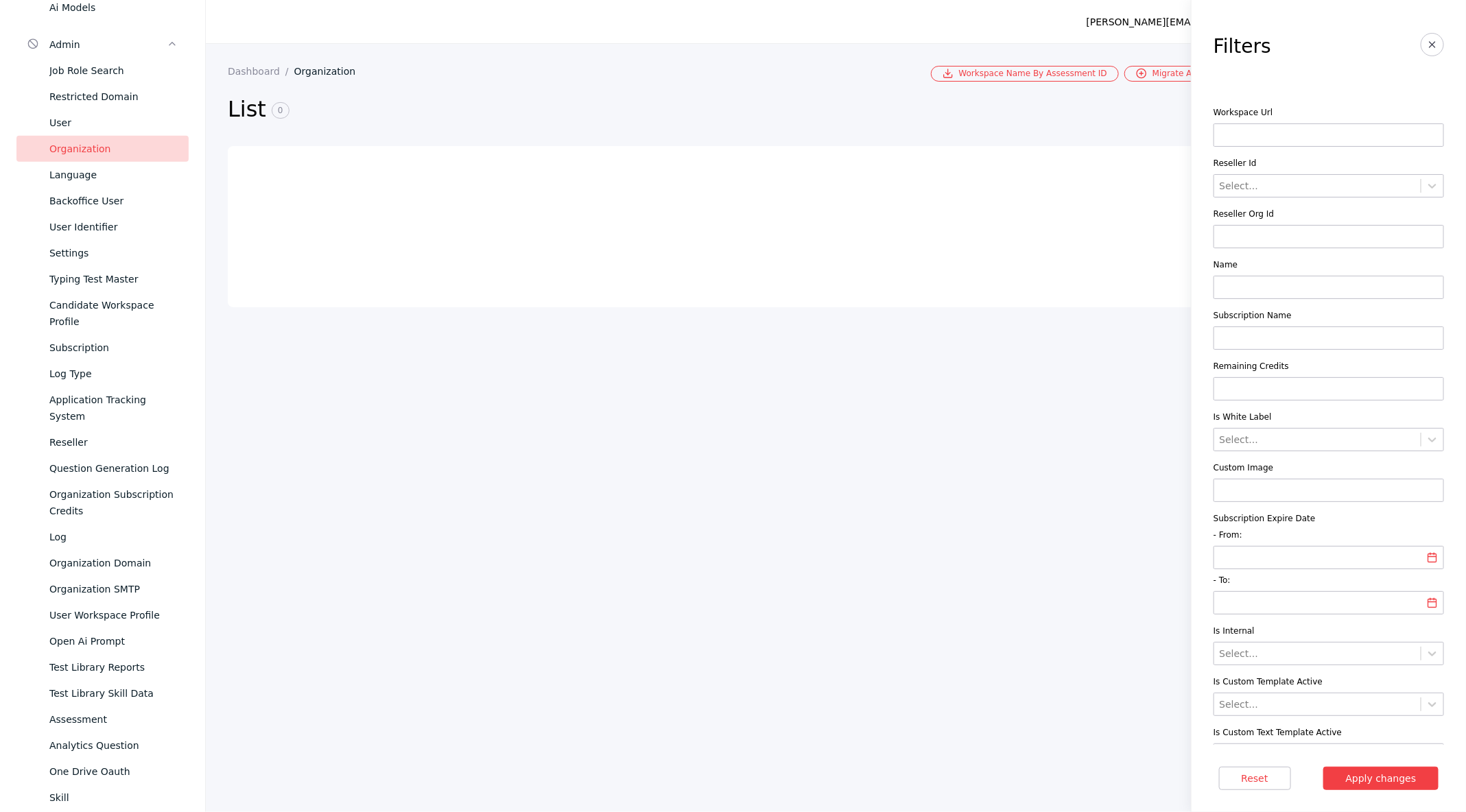
click at [1242, 289] on input at bounding box center [1329, 288] width 230 height 24
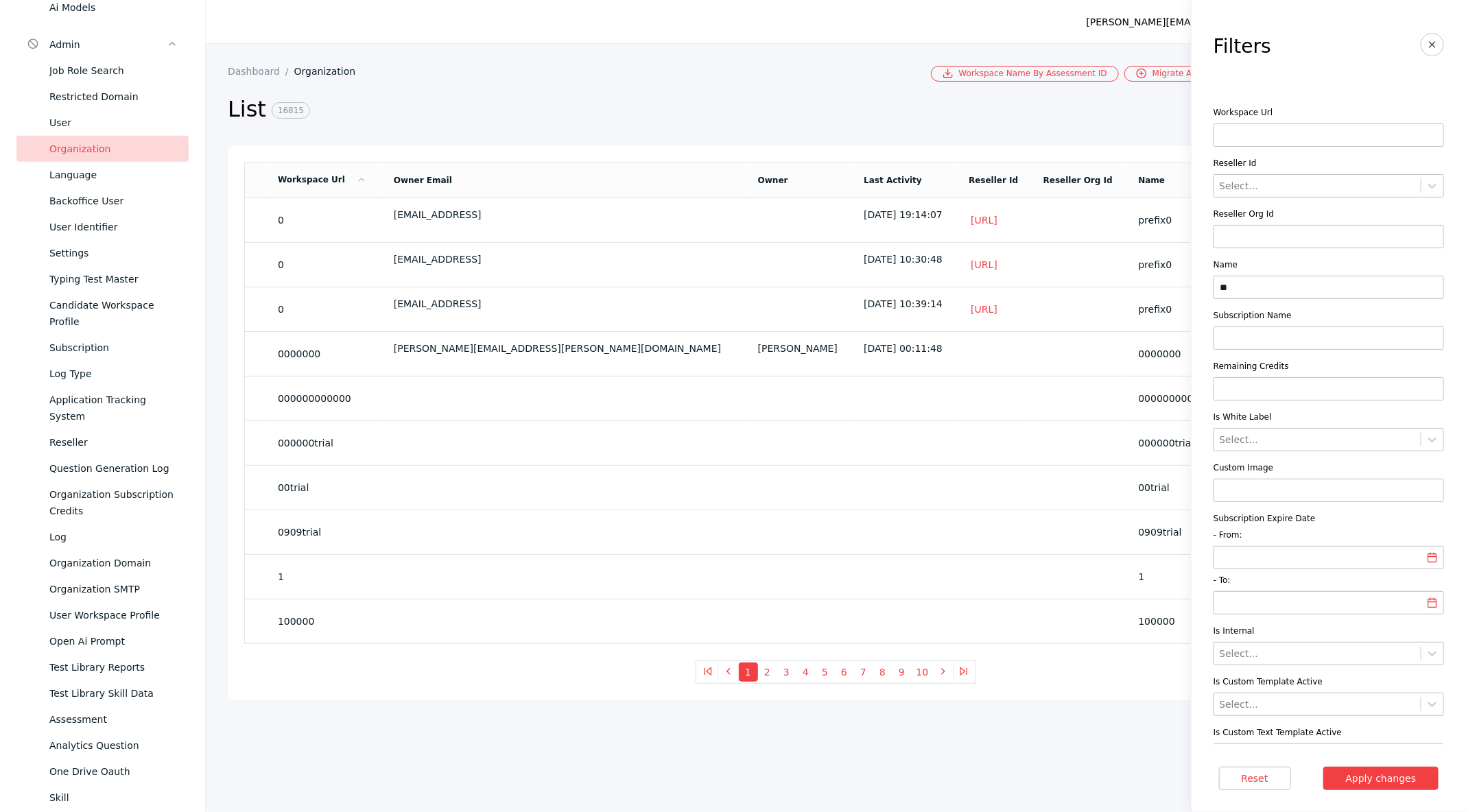
type input "******"
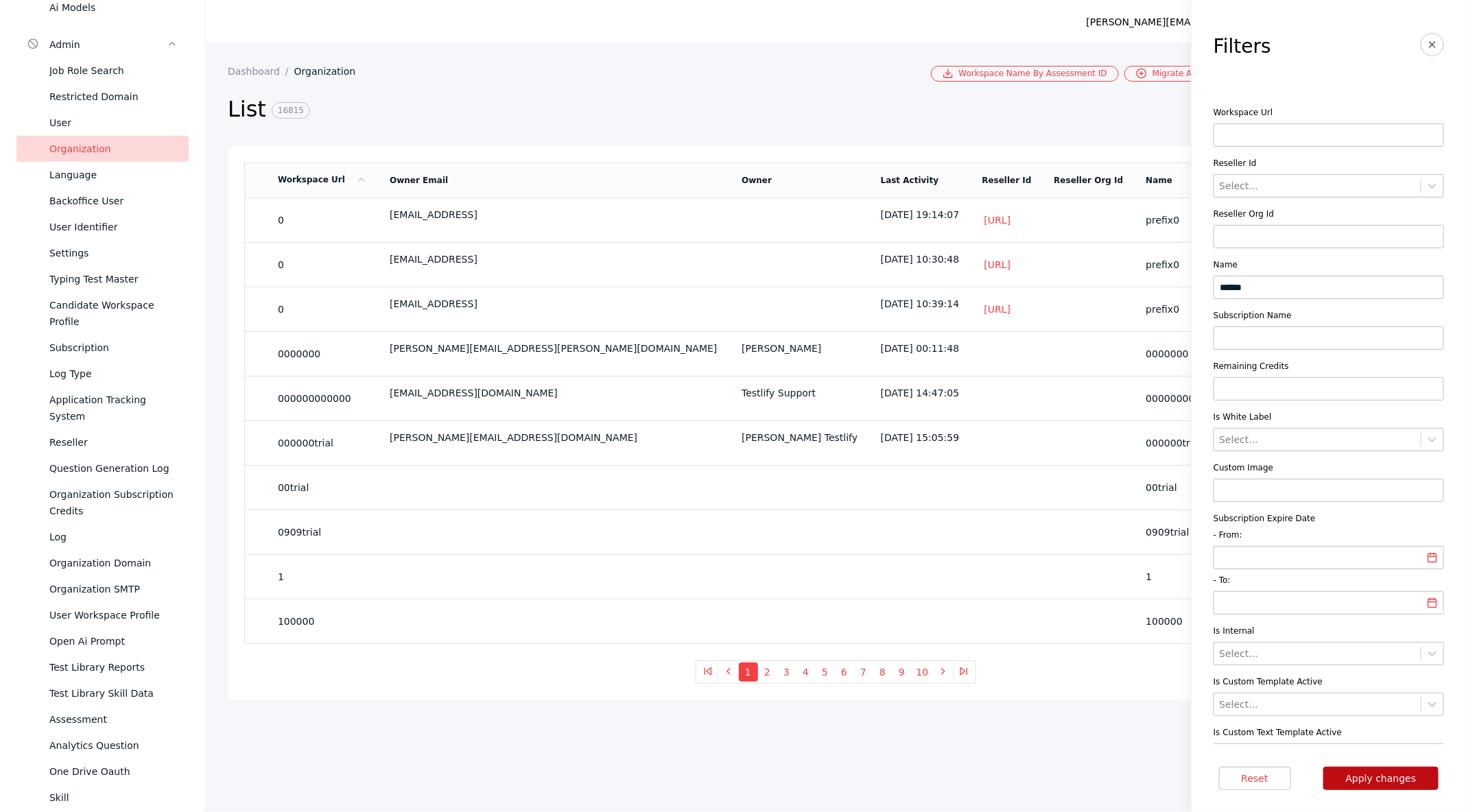
click at [1376, 786] on button "Apply changes" at bounding box center [1381, 779] width 116 height 24
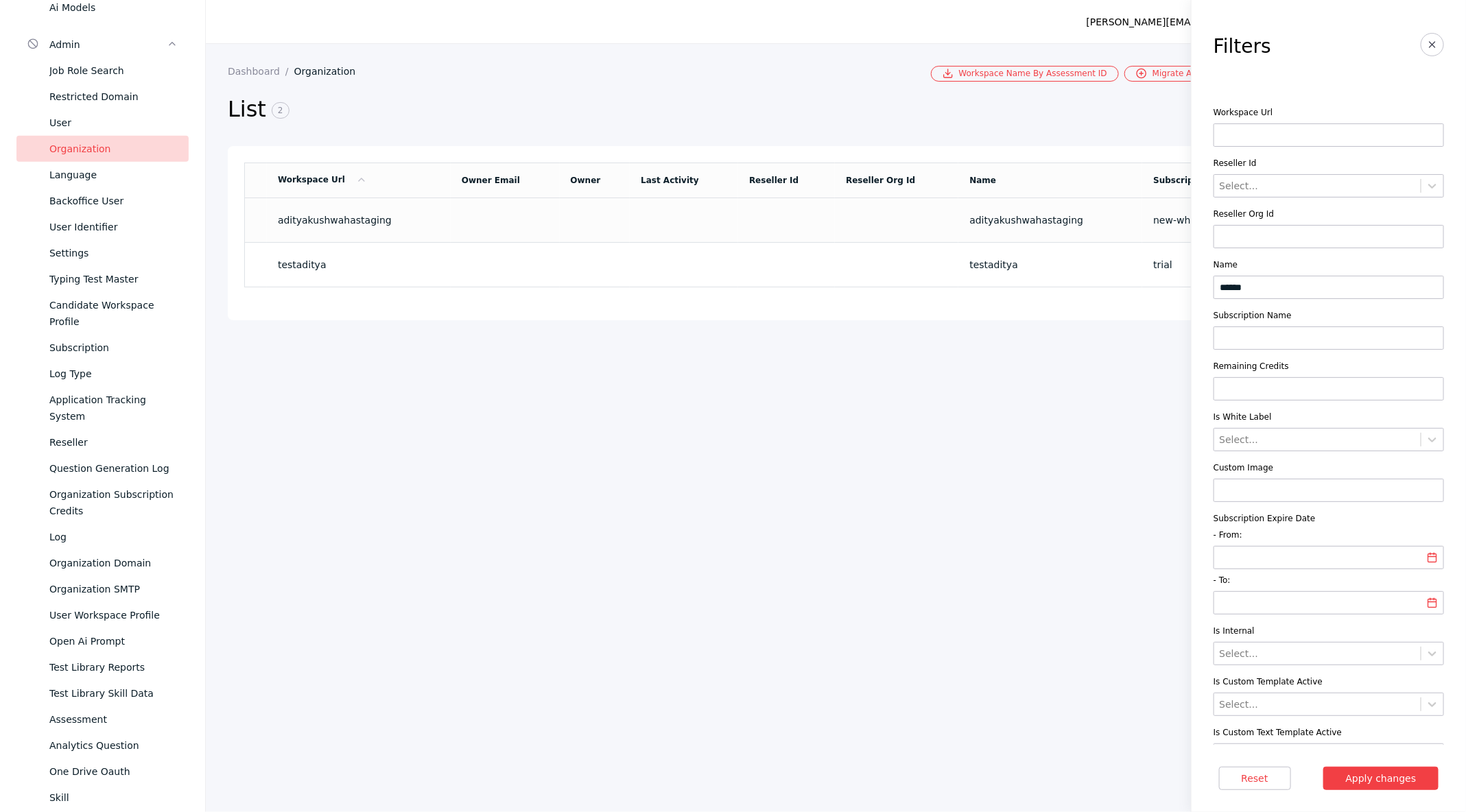
click at [560, 203] on td at bounding box center [505, 220] width 109 height 45
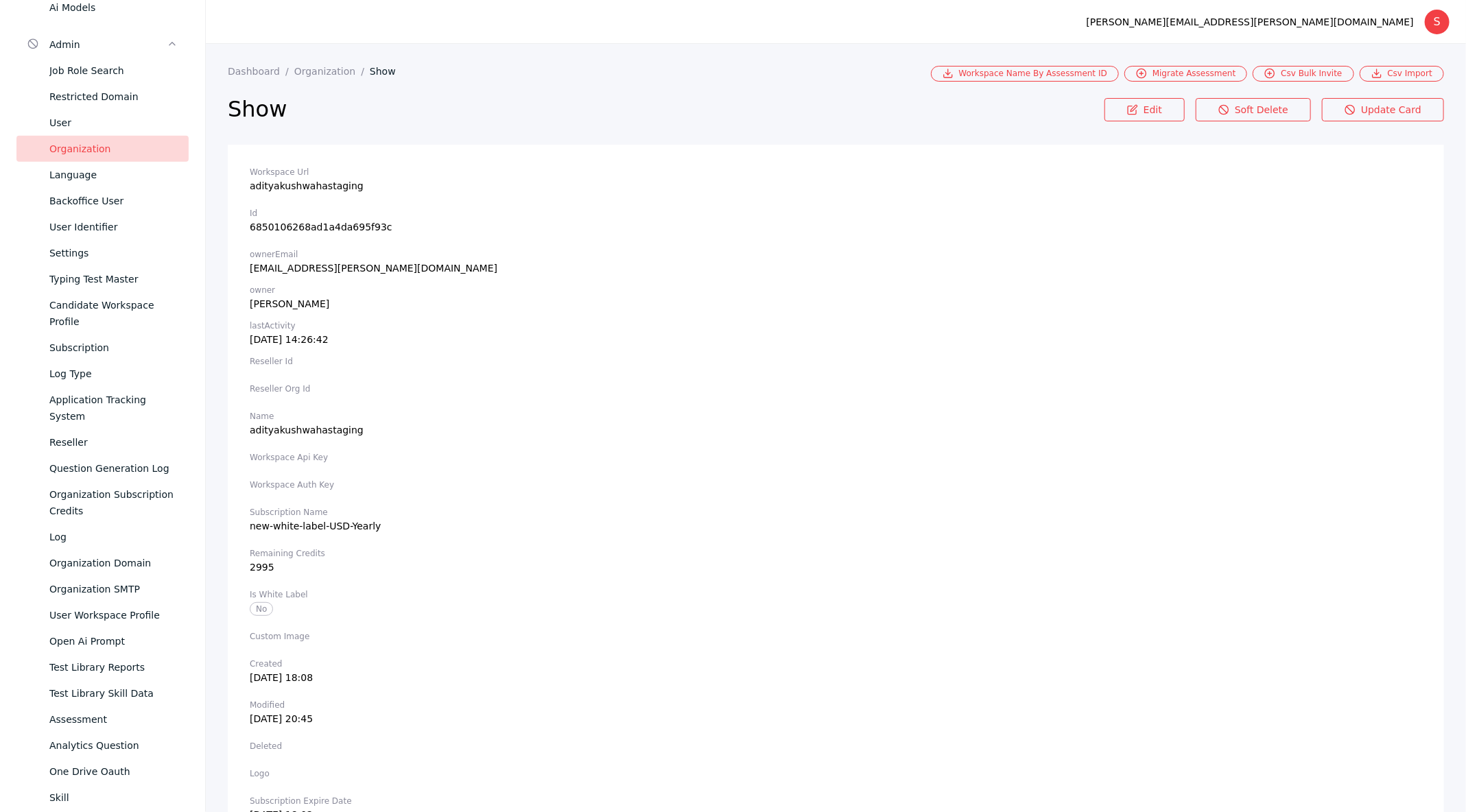
click at [304, 224] on section "Id 6850106268ad1a4da695f93c" at bounding box center [836, 220] width 1172 height 25
copy section "6850106268ad1a4da695f93c"
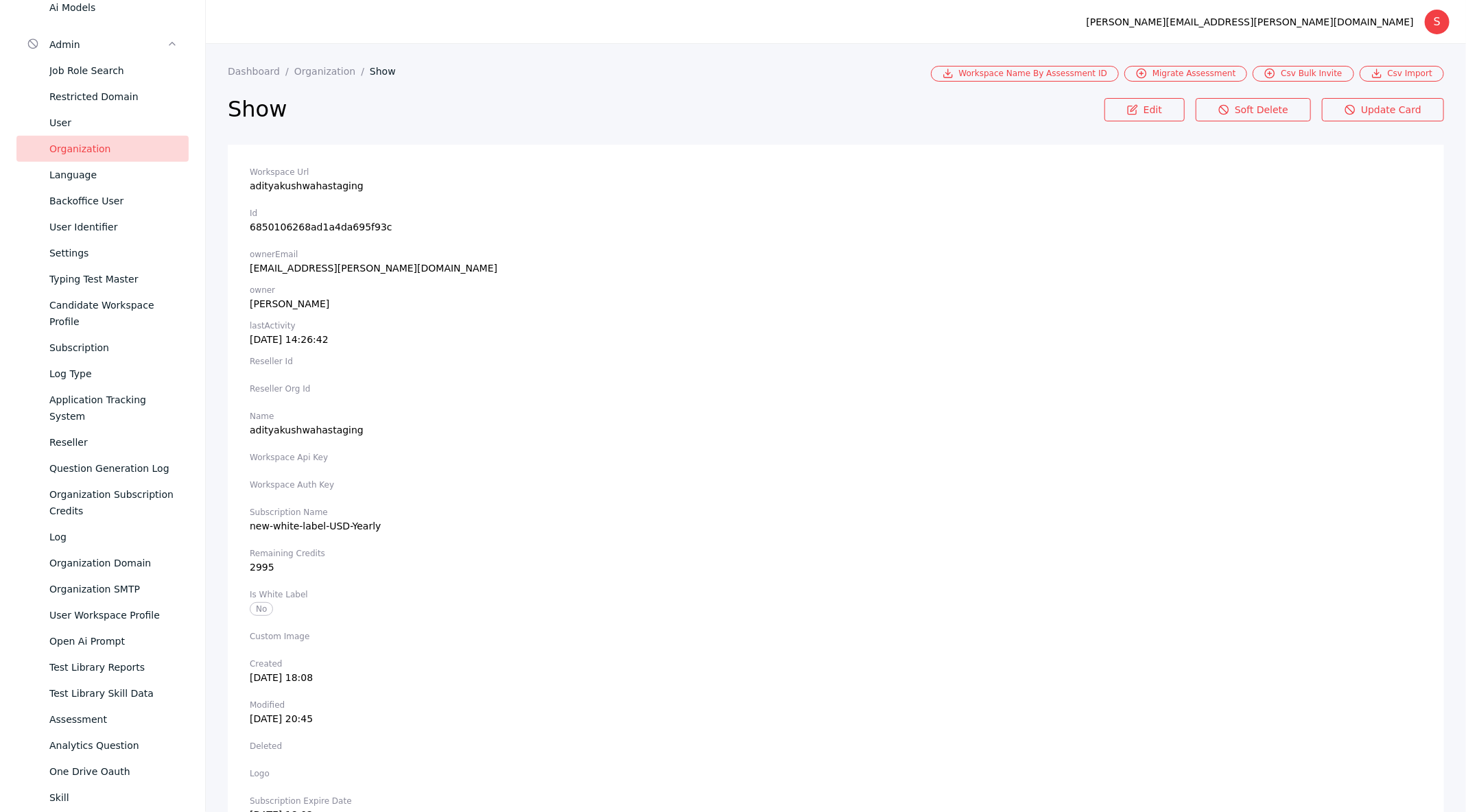
click at [295, 227] on section "Id 6850106268ad1a4da695f93c" at bounding box center [836, 220] width 1172 height 25
copy section "6850106268ad1a4da695f93c"
click at [1138, 104] on link "Edit" at bounding box center [1145, 110] width 80 height 24
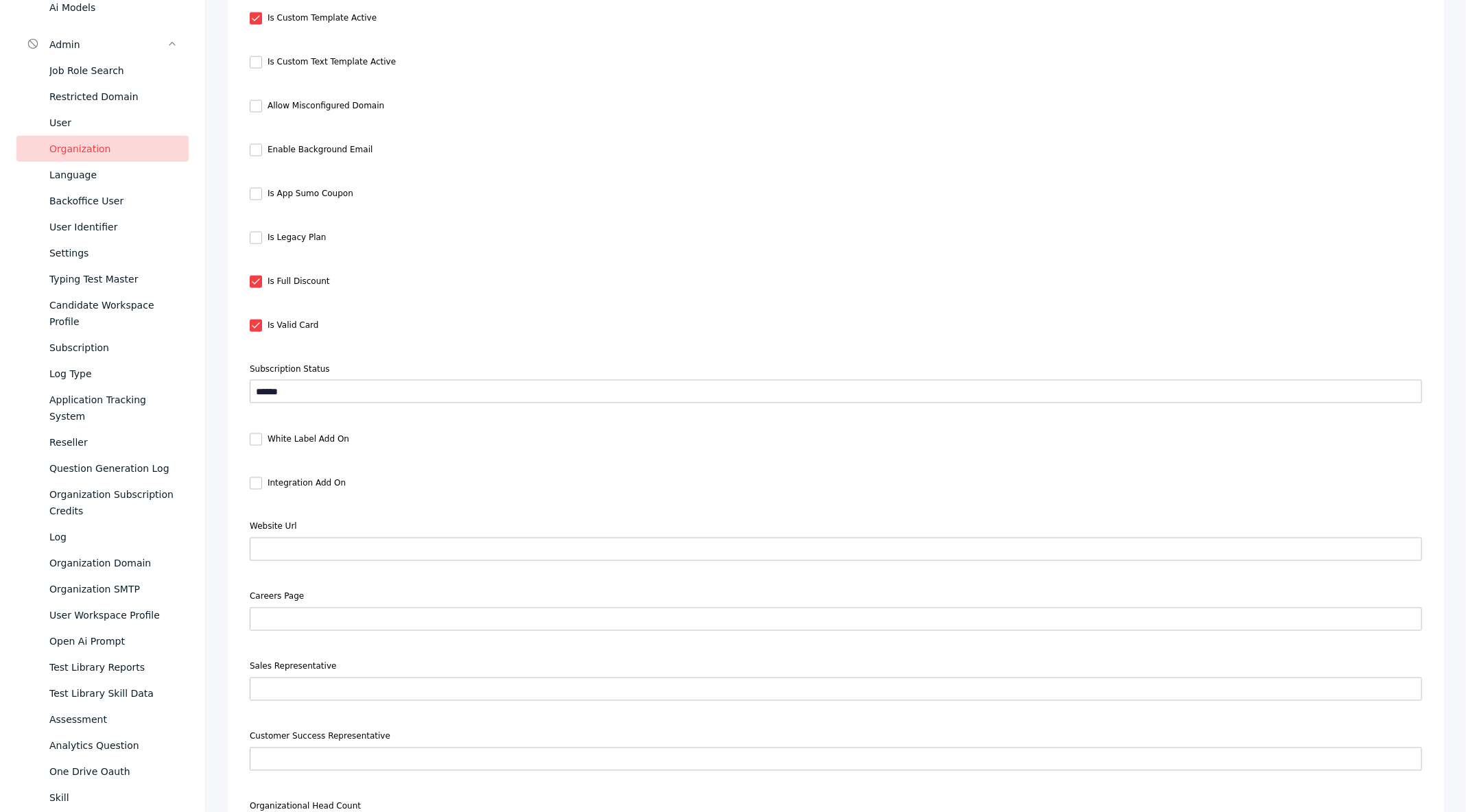
scroll to position [975, 0]
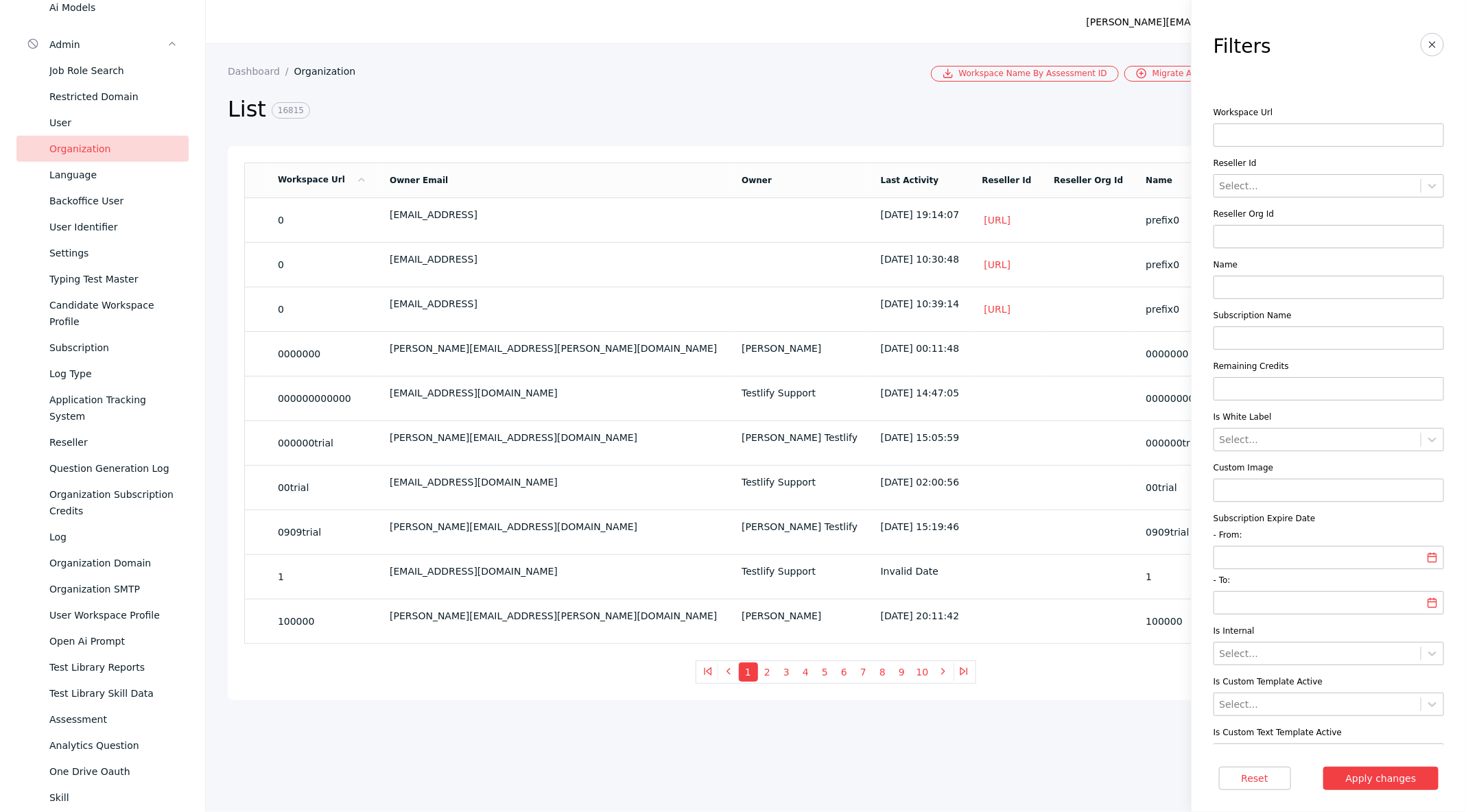
click at [1232, 235] on input at bounding box center [1329, 237] width 230 height 24
click at [1260, 291] on input at bounding box center [1329, 288] width 230 height 24
type input "******"
click at [1367, 771] on button "Apply changes" at bounding box center [1381, 779] width 116 height 24
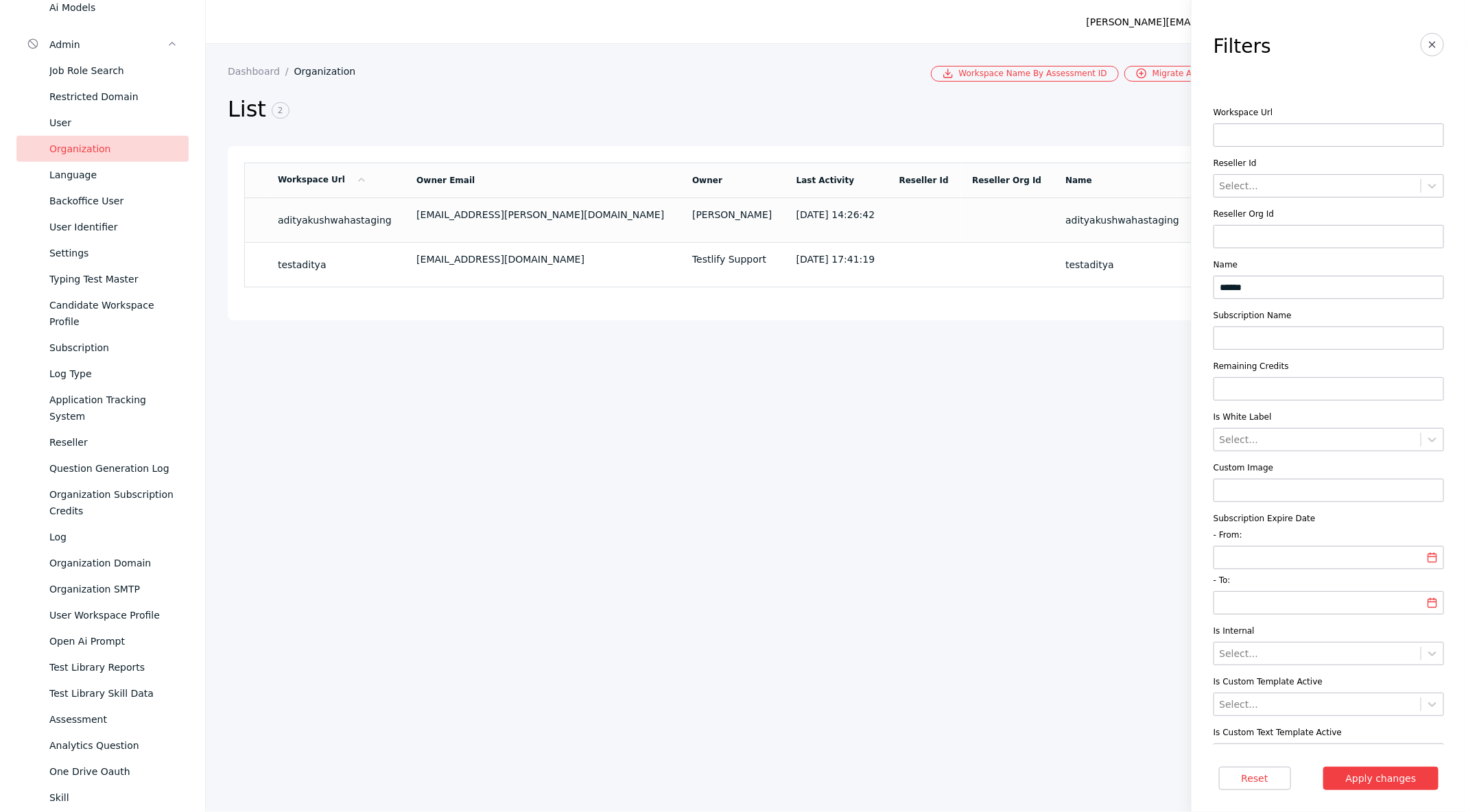
click at [502, 211] on div "[EMAIL_ADDRESS][PERSON_NAME][DOMAIN_NAME]" at bounding box center [543, 214] width 254 height 11
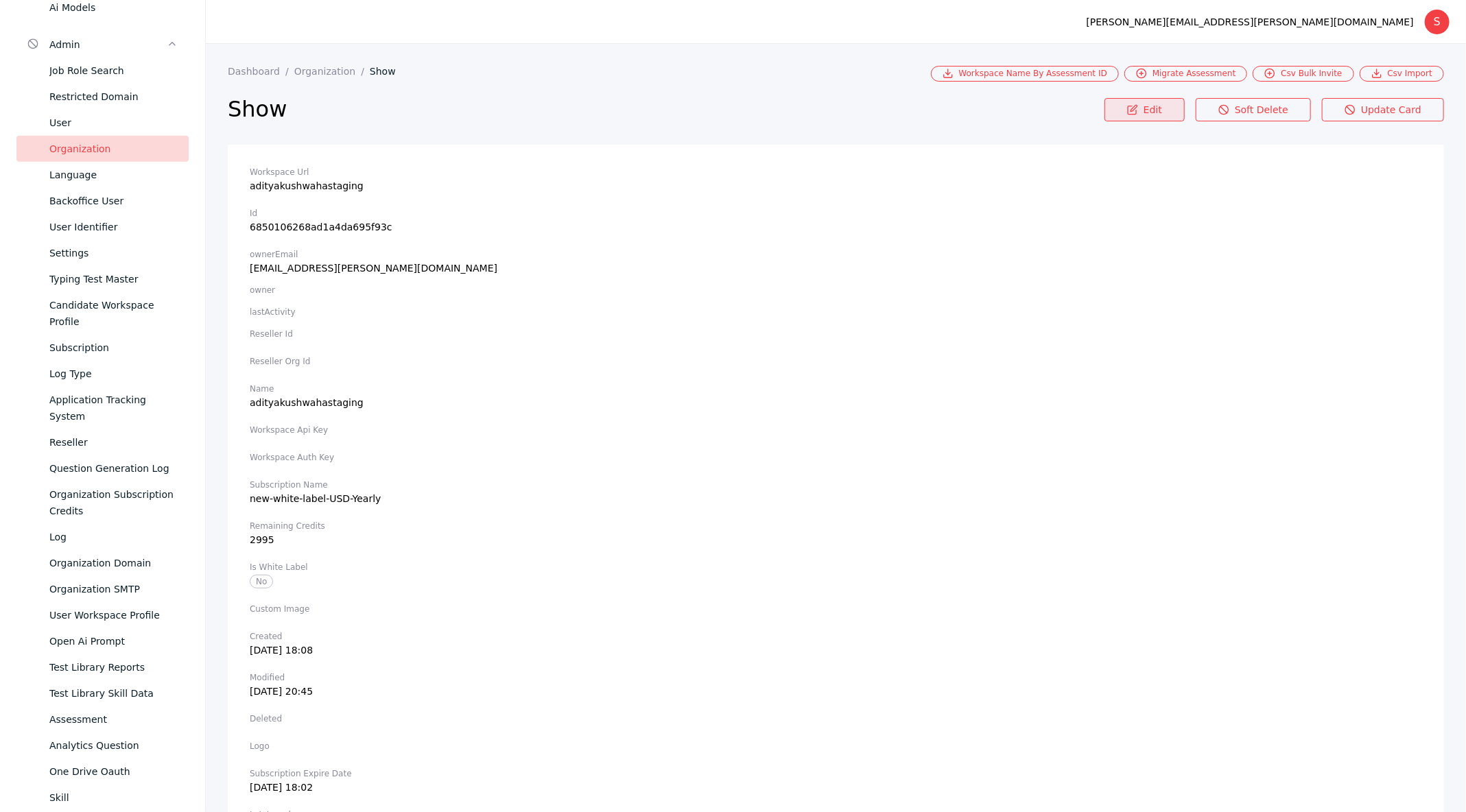
click at [1150, 106] on link "Edit" at bounding box center [1145, 110] width 80 height 24
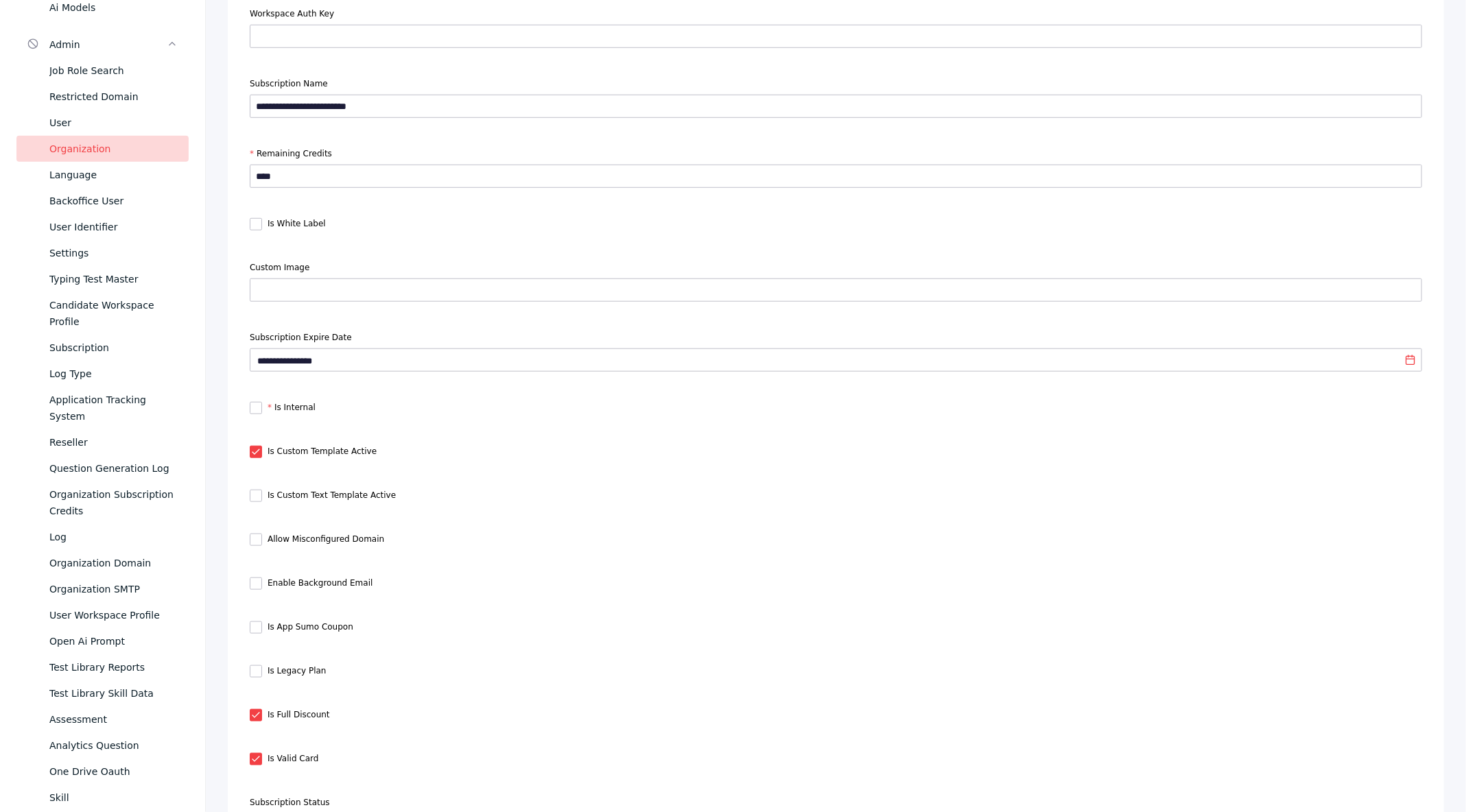
scroll to position [975, 0]
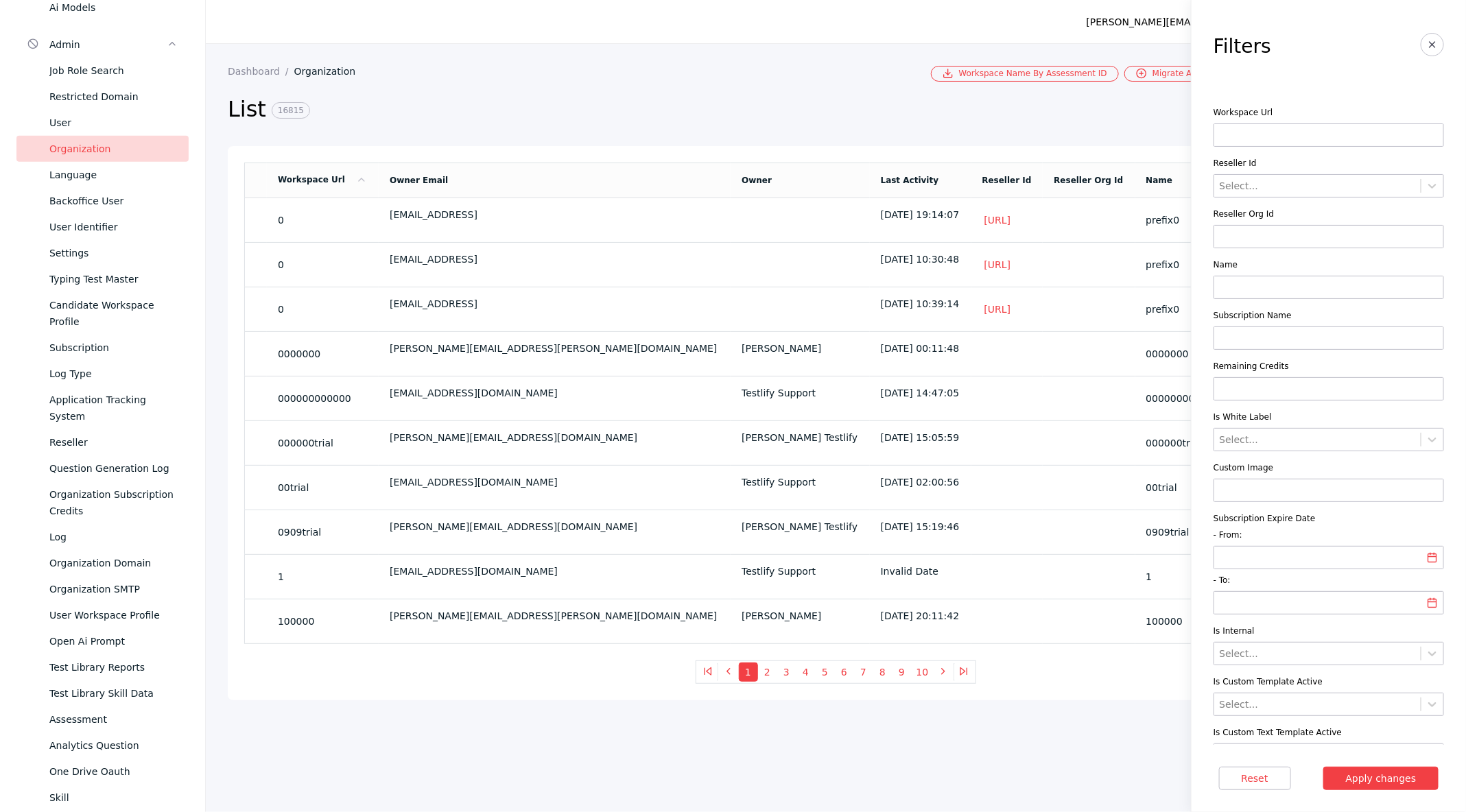
click at [906, 71] on section "Dashboard Organization" at bounding box center [579, 74] width 703 height 16
